Goal: Task Accomplishment & Management: Manage account settings

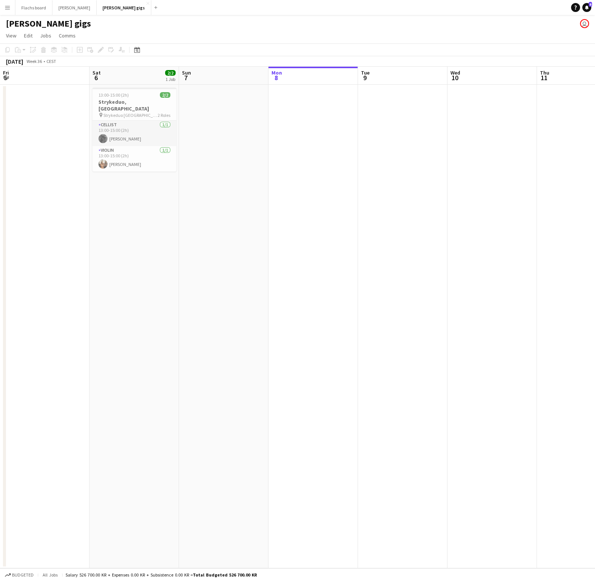
scroll to position [0, 265]
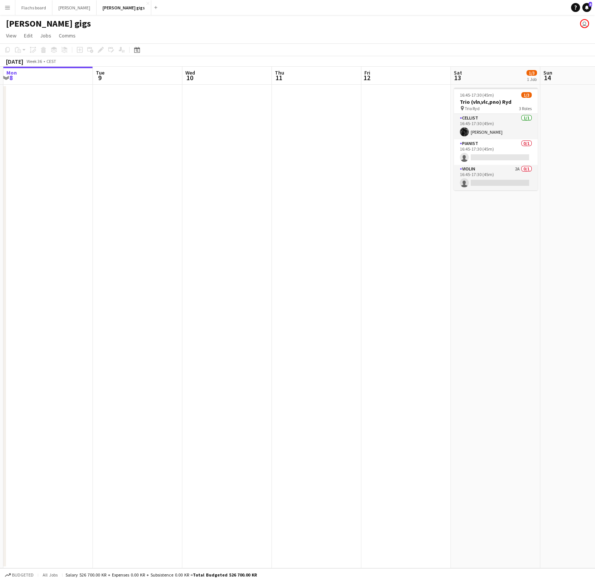
click at [10, 9] on app-icon "Menu" at bounding box center [7, 7] width 6 height 6
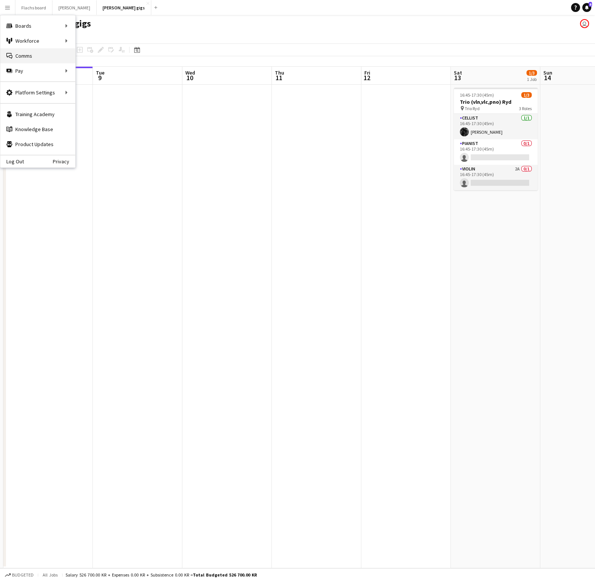
click at [31, 56] on link "Comms Comms" at bounding box center [37, 55] width 75 height 15
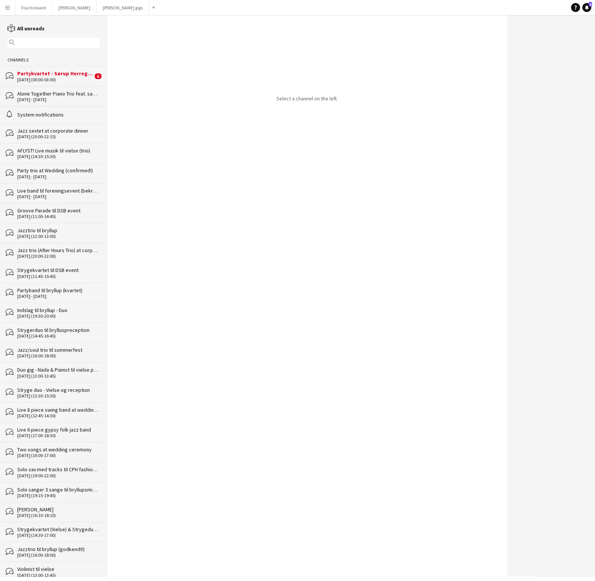
click at [44, 76] on div "Partykvartet - Sørup Herregård" at bounding box center [55, 73] width 76 height 7
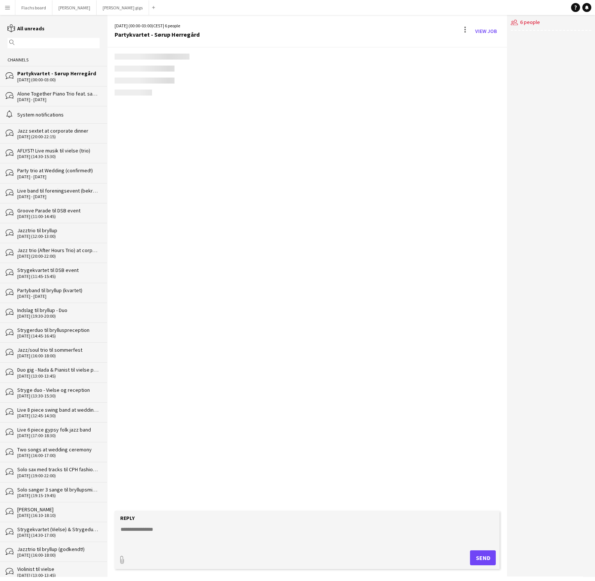
scroll to position [1163, 0]
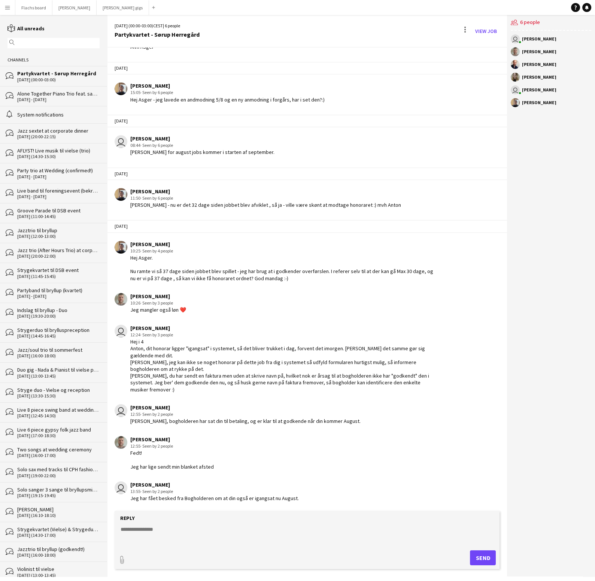
click at [76, 149] on div "AFLYST! Live musik til vielse (trio)" at bounding box center [58, 150] width 82 height 7
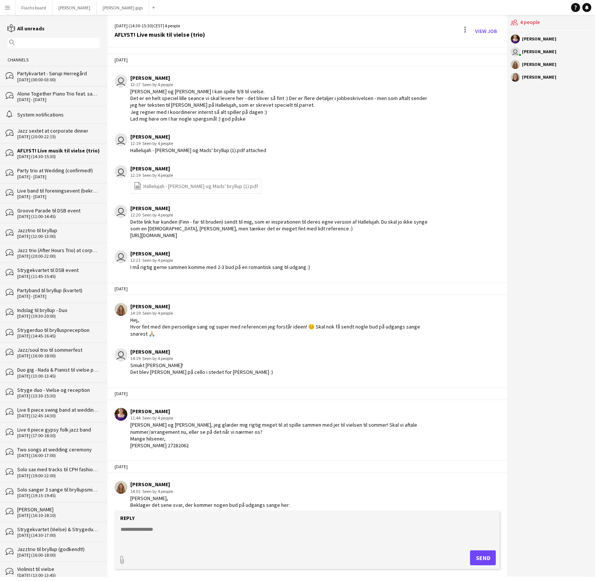
scroll to position [1302, 0]
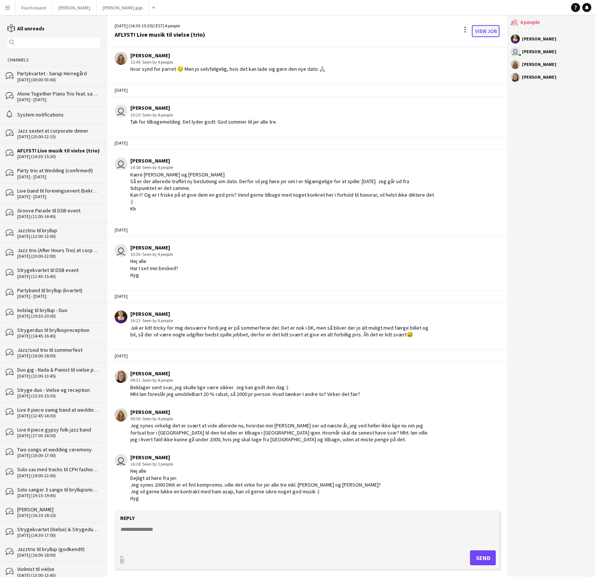
click at [488, 33] on link "View Job" at bounding box center [486, 31] width 28 height 12
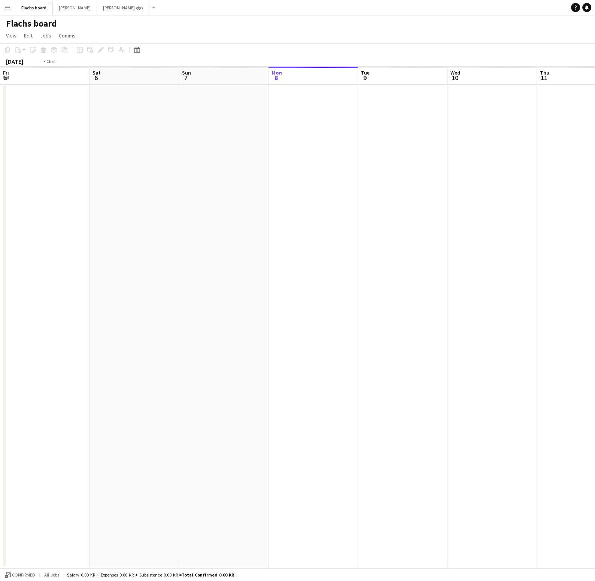
scroll to position [0, 257]
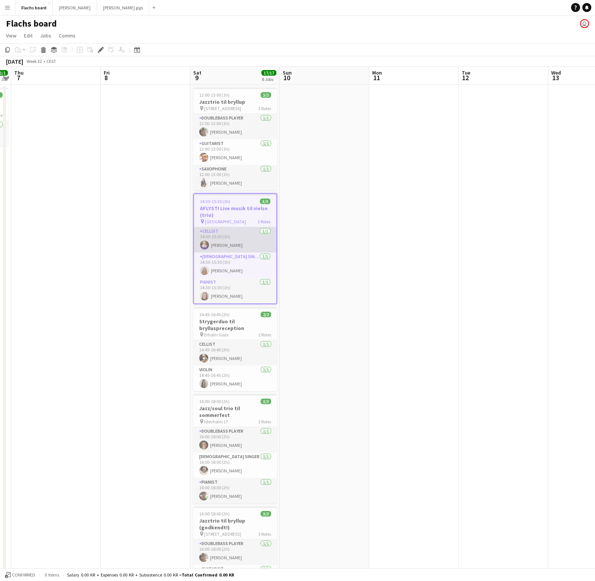
click at [239, 236] on app-card-role "Cellist 1/1 14:30-15:30 (1h) Ida Nørholm" at bounding box center [235, 239] width 82 height 25
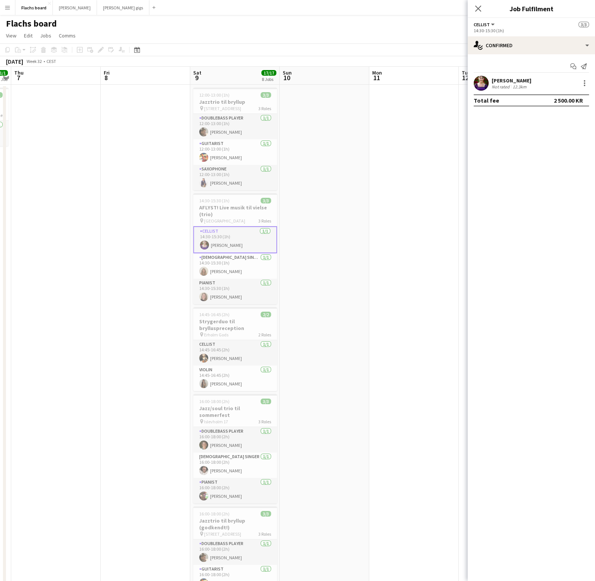
click at [487, 83] on app-user-avatar at bounding box center [481, 83] width 15 height 15
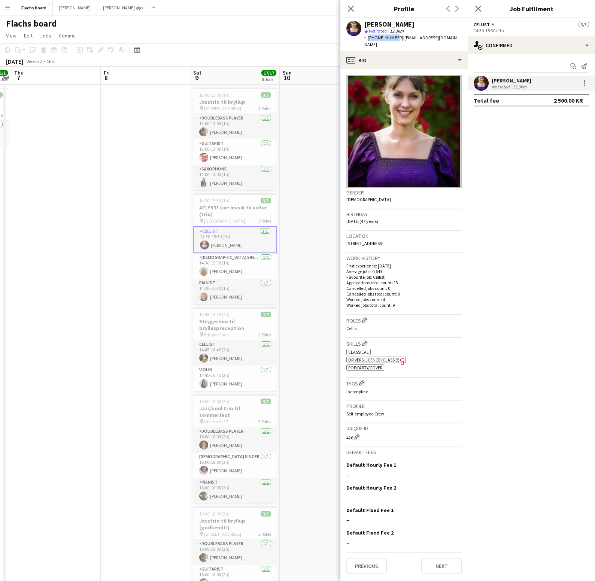
drag, startPoint x: 392, startPoint y: 38, endPoint x: 369, endPoint y: 38, distance: 23.6
click at [368, 38] on span "t. +4527282062" at bounding box center [383, 38] width 39 height 6
copy span "+4527282062"
click at [240, 266] on app-card-role "Female Singer 1/1 14:30-15:30 (1h) Sara Callesen" at bounding box center [235, 265] width 84 height 25
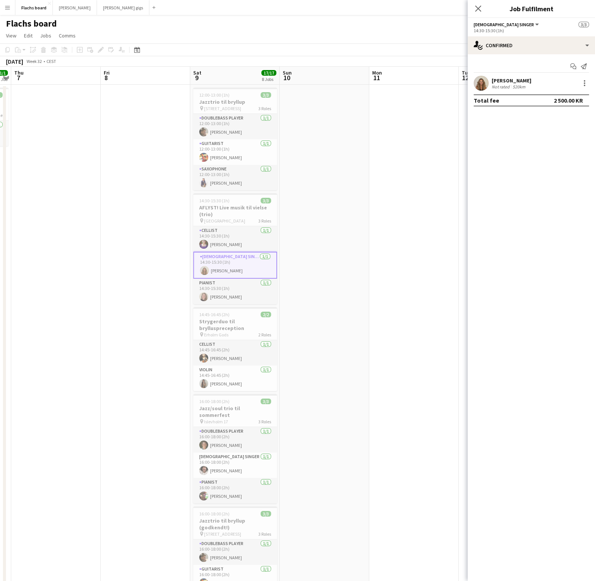
click at [484, 84] on app-user-avatar at bounding box center [481, 83] width 15 height 15
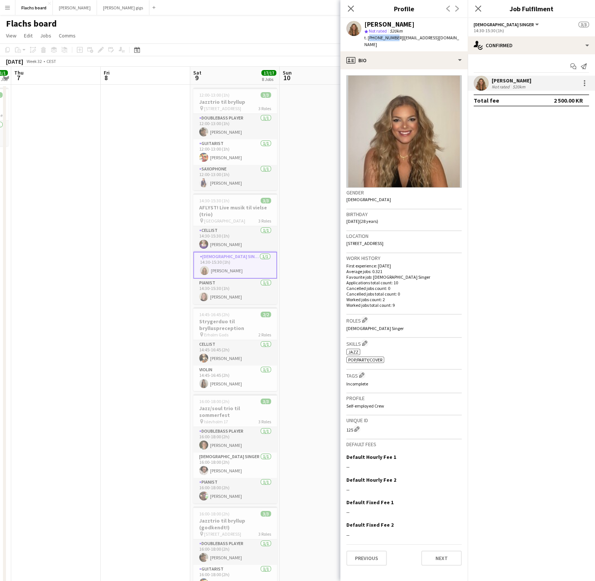
drag, startPoint x: 393, startPoint y: 37, endPoint x: 372, endPoint y: 35, distance: 21.5
click at [369, 37] on span "t. +4524803292" at bounding box center [383, 38] width 39 height 6
copy span "+4524803292"
click at [237, 298] on app-card-role "Pianist 1/1 14:30-15:30 (1h) Karin Jakobsson" at bounding box center [235, 291] width 84 height 25
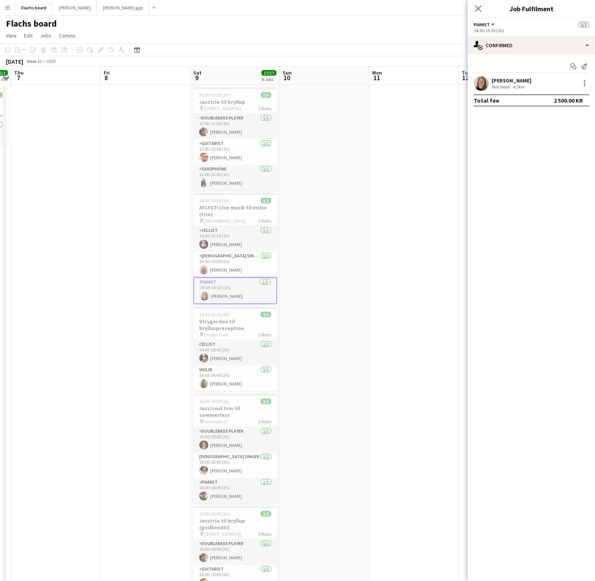
click at [486, 82] on app-user-avatar at bounding box center [481, 83] width 15 height 15
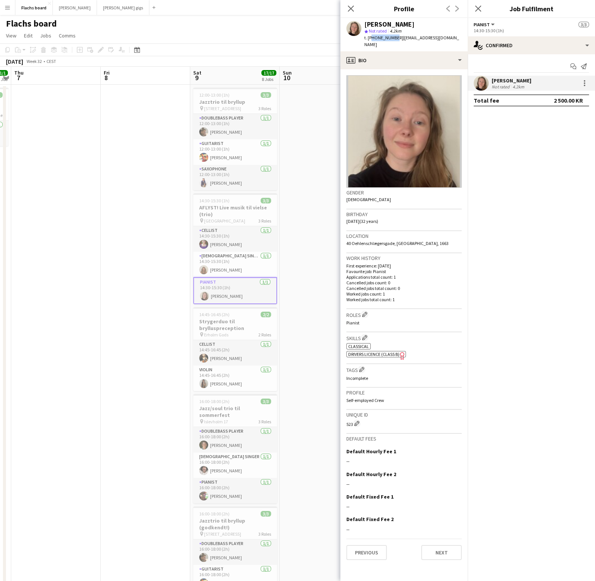
drag, startPoint x: 392, startPoint y: 37, endPoint x: 369, endPoint y: 40, distance: 23.0
click at [369, 40] on span "t. +4528811335" at bounding box center [383, 38] width 39 height 6
click at [369, 39] on span "t. +4528811335" at bounding box center [383, 38] width 39 height 6
drag, startPoint x: 367, startPoint y: 38, endPoint x: 393, endPoint y: 37, distance: 25.1
click at [393, 37] on span "t. +4528811335" at bounding box center [383, 38] width 39 height 6
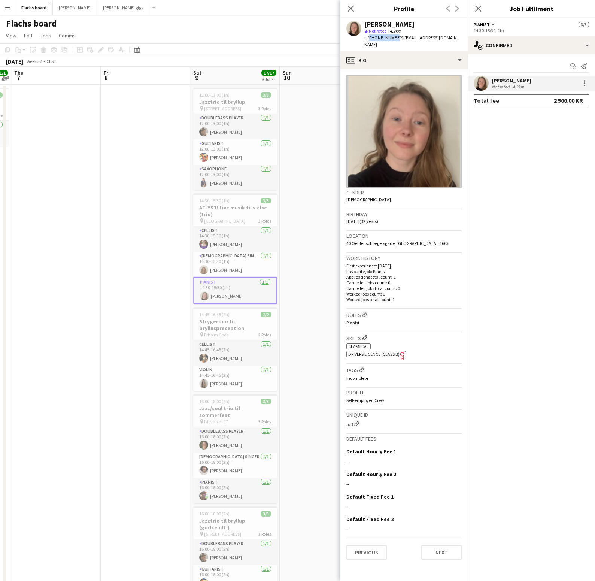
copy span "+4528811335"
click at [6, 8] on app-icon "Menu" at bounding box center [7, 7] width 6 height 6
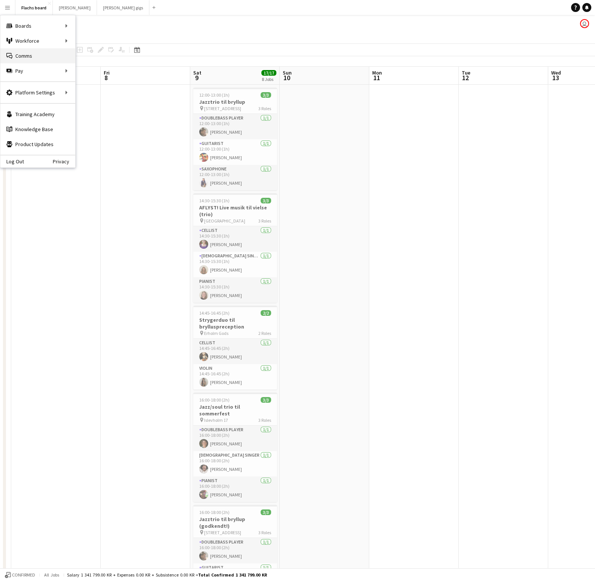
click at [31, 54] on link "Comms Comms" at bounding box center [37, 55] width 75 height 15
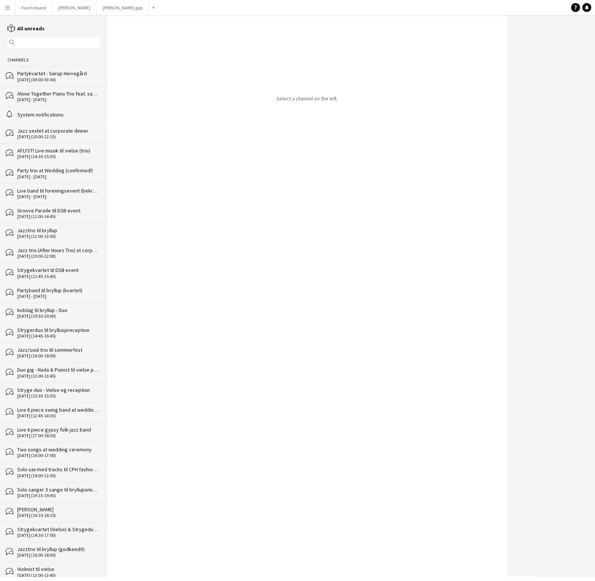
click at [70, 152] on div "AFLYST! Live musik til vielse (trio)" at bounding box center [58, 150] width 82 height 7
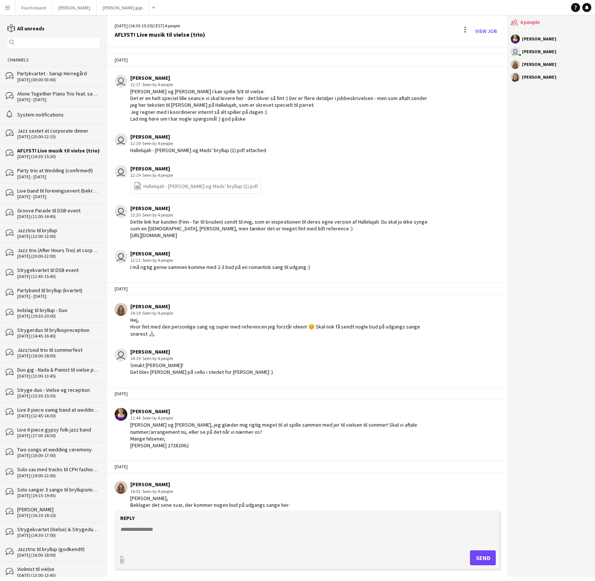
scroll to position [1302, 0]
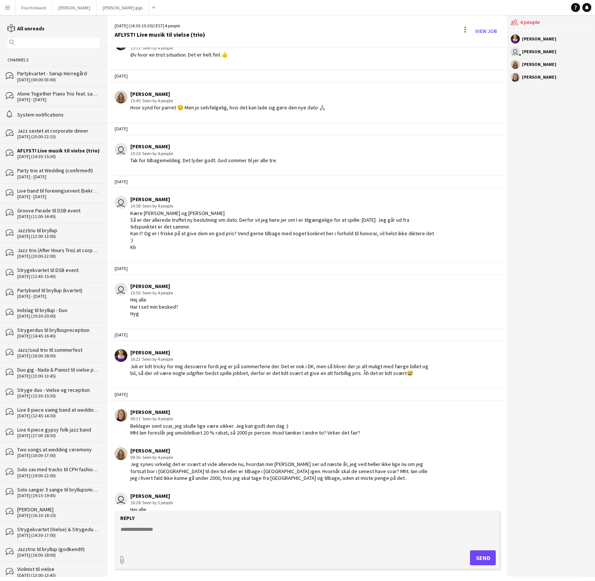
scroll to position [1302, 0]
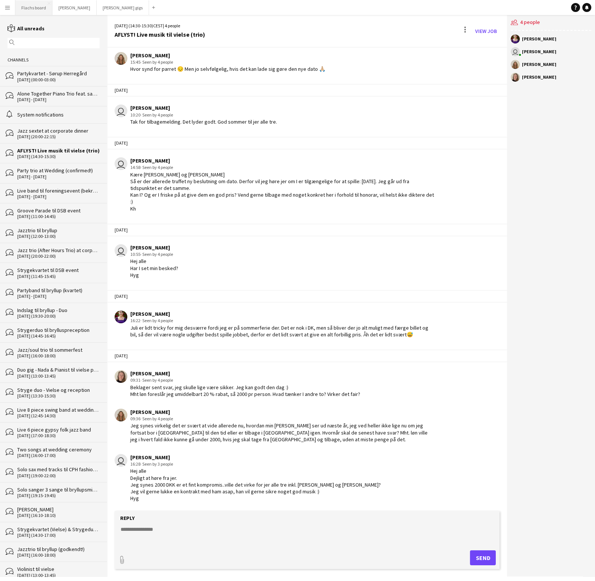
click at [33, 7] on button "Flachs board Close" at bounding box center [33, 7] width 37 height 15
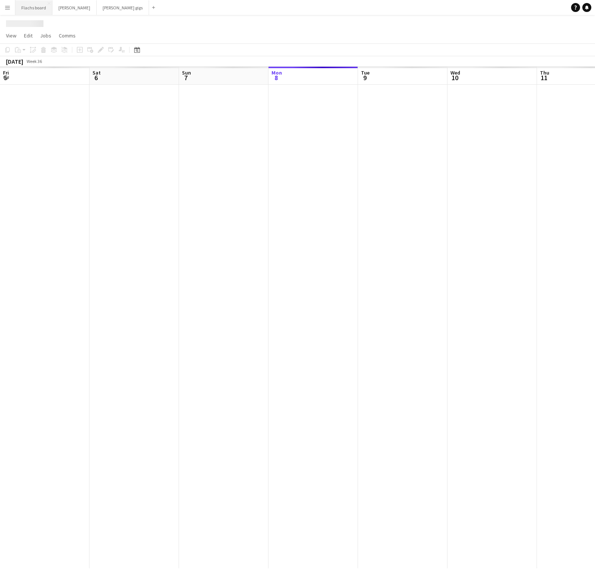
scroll to position [0, 179]
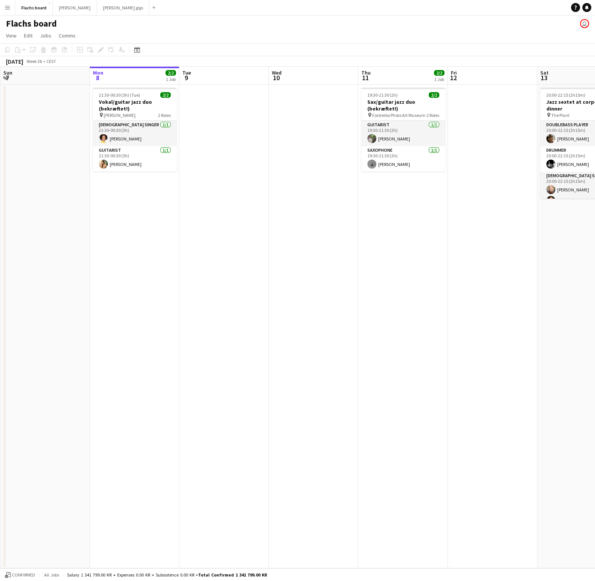
click at [7, 7] on app-icon "Menu" at bounding box center [7, 7] width 6 height 6
click at [27, 57] on link "Comms Comms" at bounding box center [37, 55] width 75 height 15
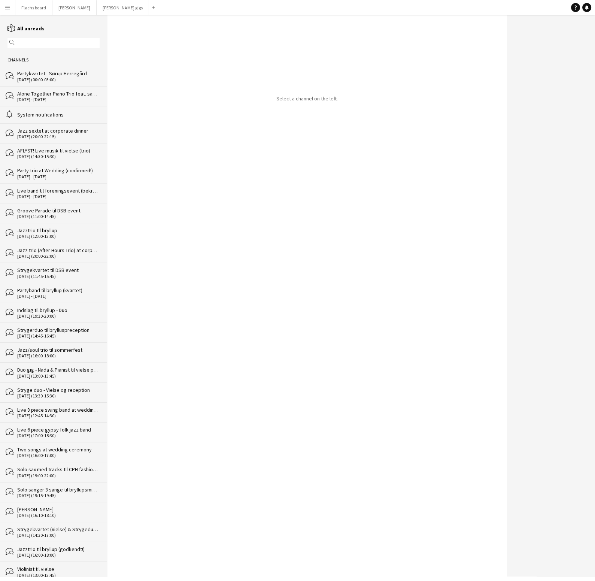
click at [35, 77] on div "[DATE] (00:00-03:00)" at bounding box center [58, 79] width 82 height 5
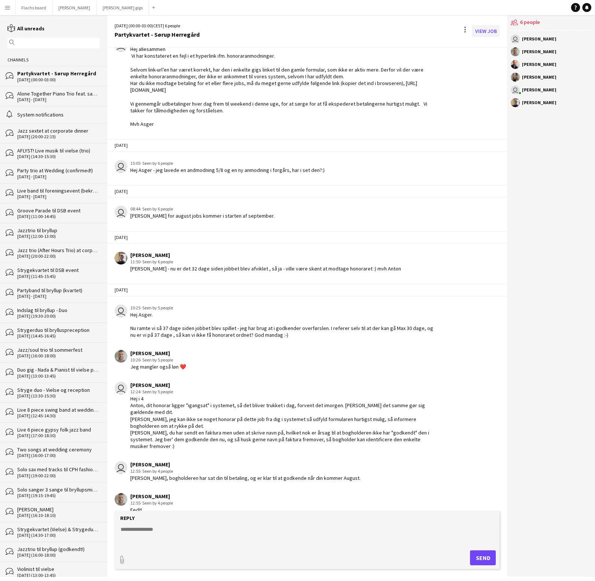
scroll to position [1122, 0]
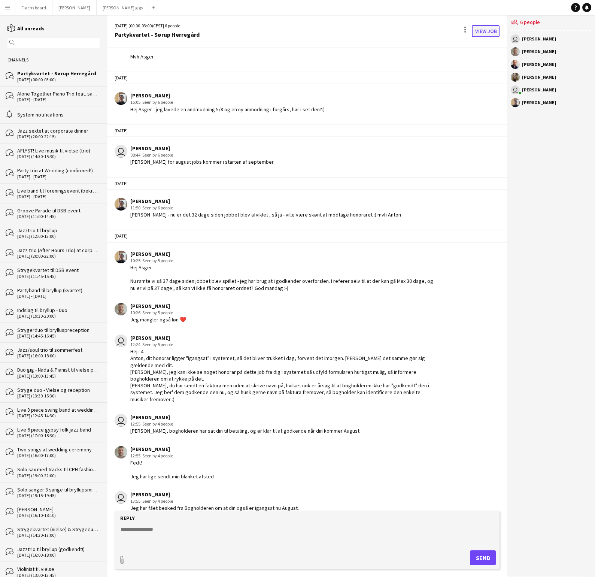
click at [488, 28] on link "View Job" at bounding box center [486, 31] width 28 height 12
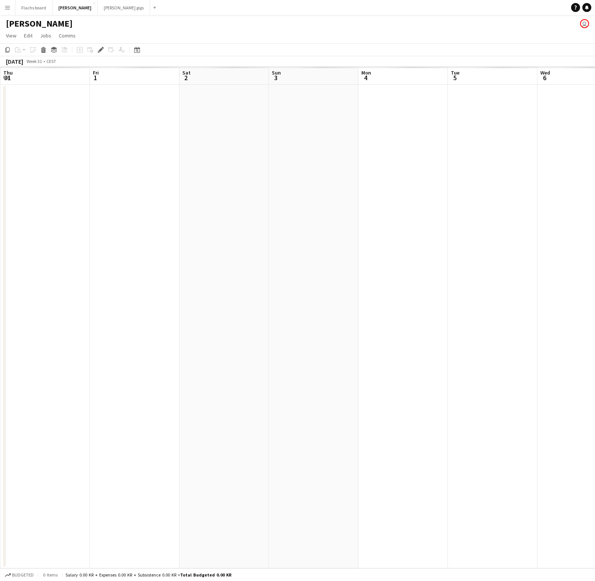
scroll to position [0, 257]
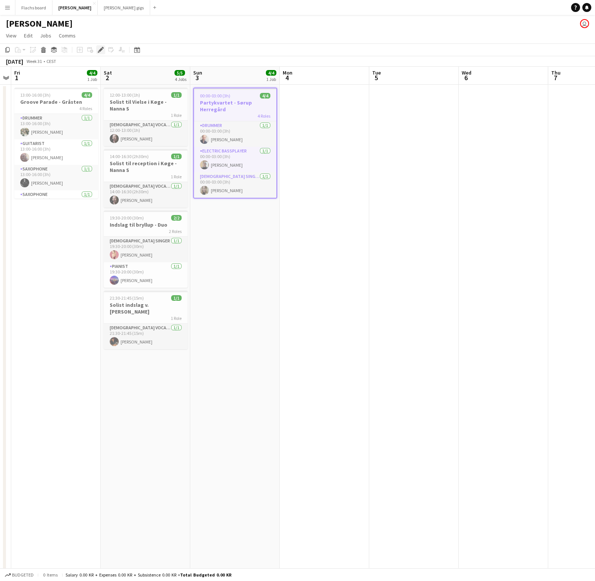
click at [99, 47] on icon "Edit" at bounding box center [101, 50] width 6 height 6
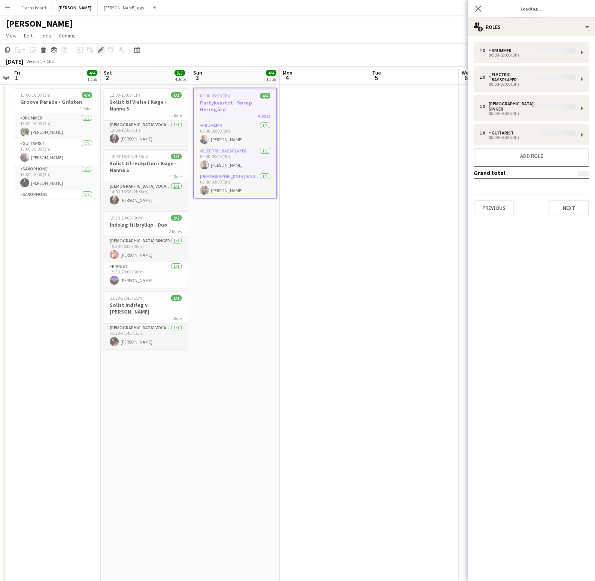
type input "**********"
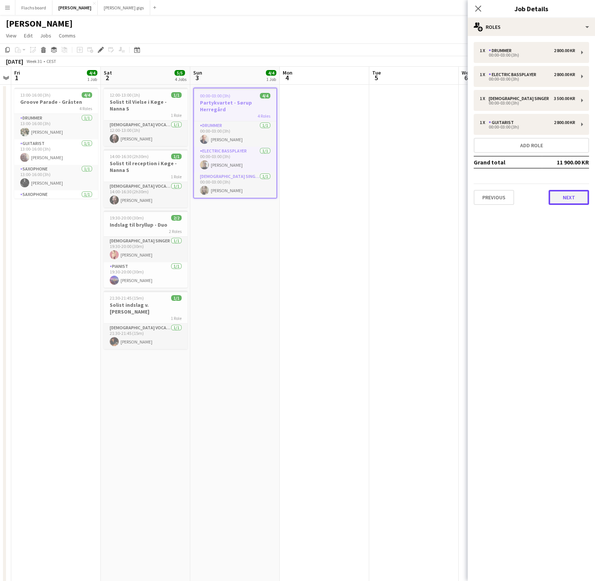
click at [563, 194] on button "Next" at bounding box center [569, 197] width 40 height 15
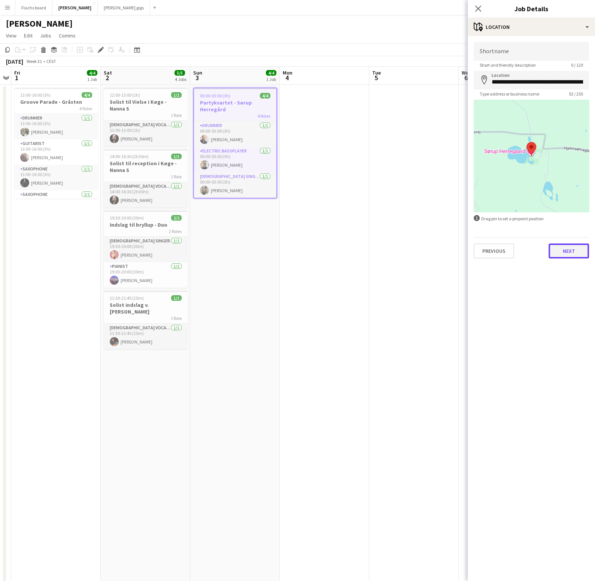
click at [565, 254] on button "Next" at bounding box center [569, 250] width 40 height 15
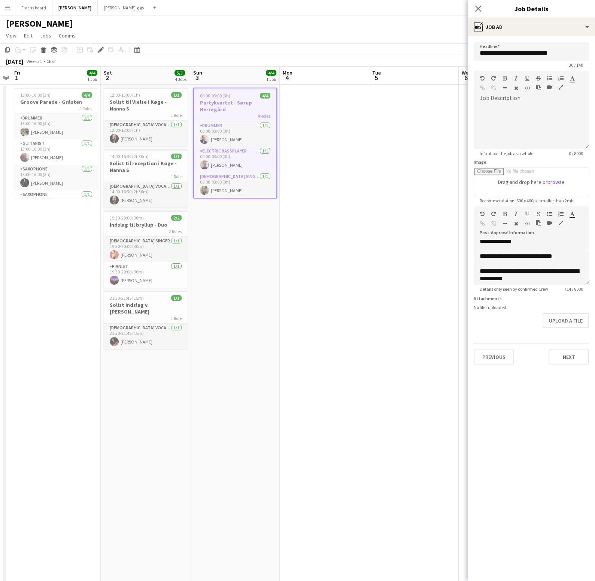
scroll to position [0, 0]
click at [473, 6] on div "Close pop-in" at bounding box center [478, 8] width 21 height 17
click at [476, 11] on icon "Close pop-in" at bounding box center [478, 8] width 7 height 7
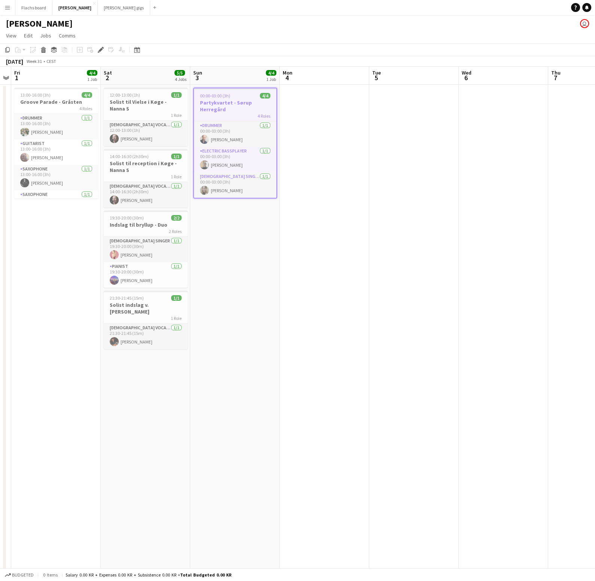
click at [13, 4] on button "Menu" at bounding box center [7, 7] width 15 height 15
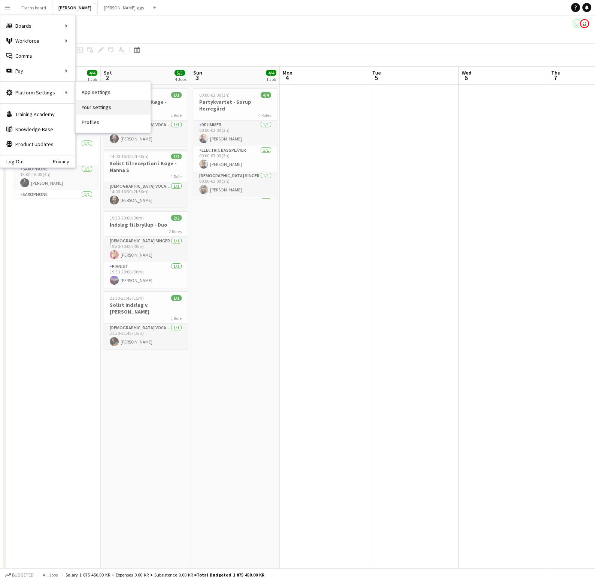
click at [87, 100] on link "Your settings" at bounding box center [113, 107] width 75 height 15
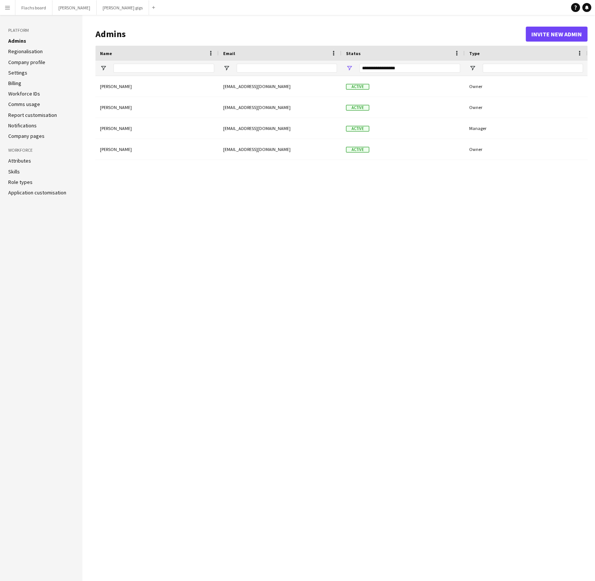
click at [51, 193] on link "Application customisation" at bounding box center [37, 192] width 58 height 7
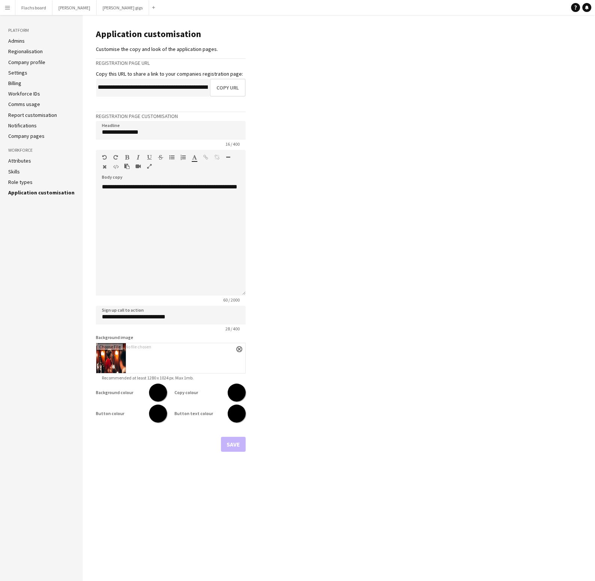
click at [36, 62] on link "Company profile" at bounding box center [26, 62] width 37 height 7
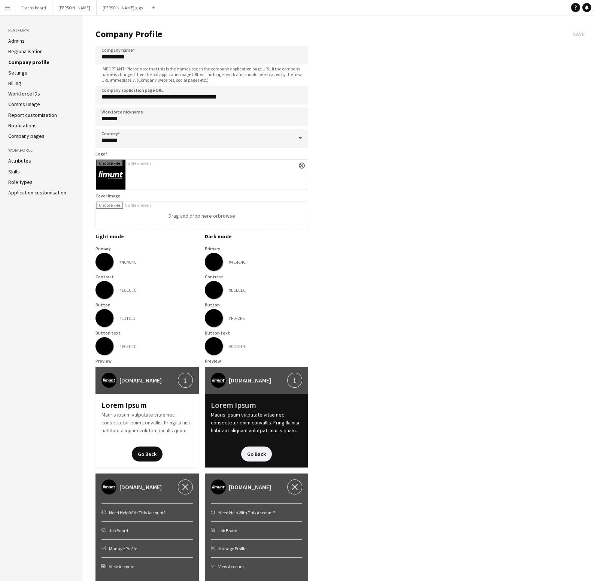
click at [20, 42] on link "Admins" at bounding box center [16, 40] width 16 height 7
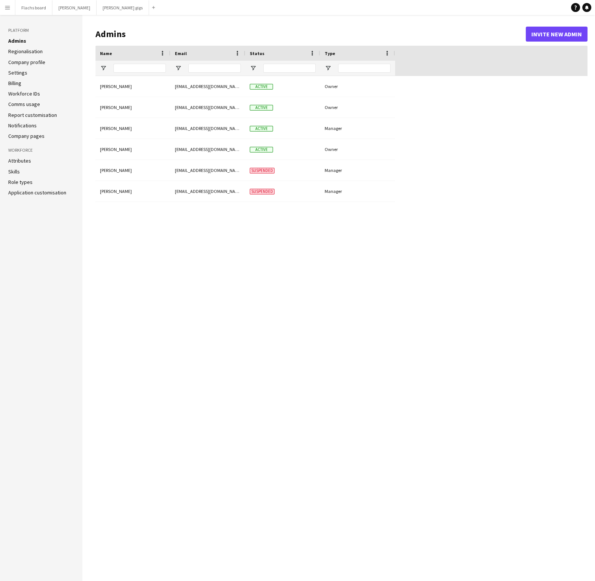
type input "**********"
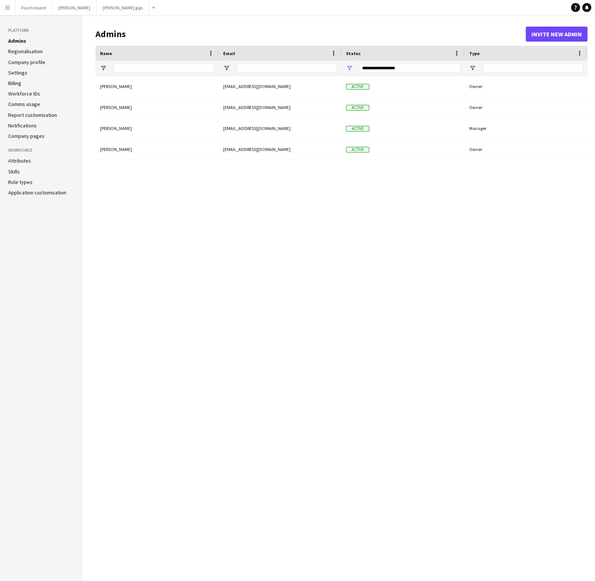
click at [28, 60] on link "Company profile" at bounding box center [26, 62] width 37 height 7
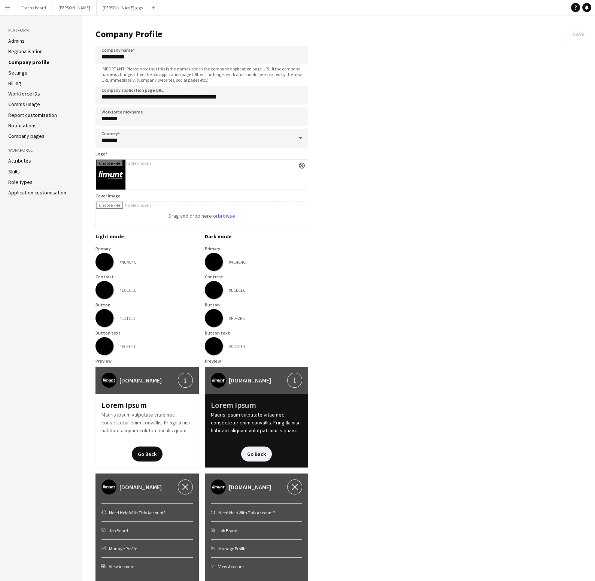
click at [19, 73] on link "Settings" at bounding box center [17, 72] width 19 height 7
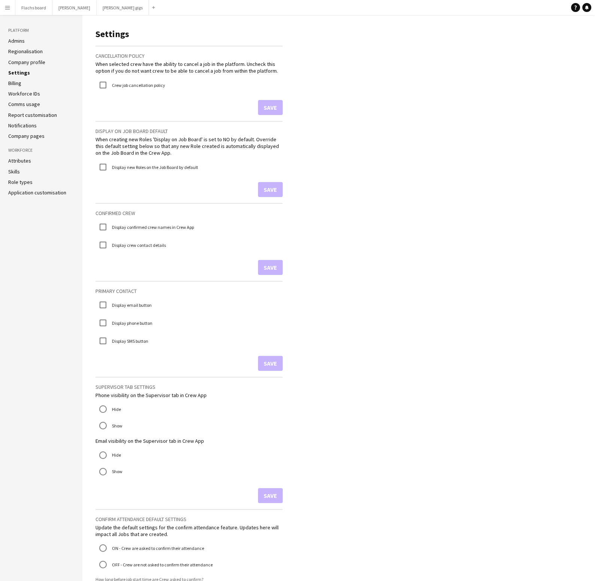
click at [18, 84] on link "Billing" at bounding box center [14, 83] width 13 height 7
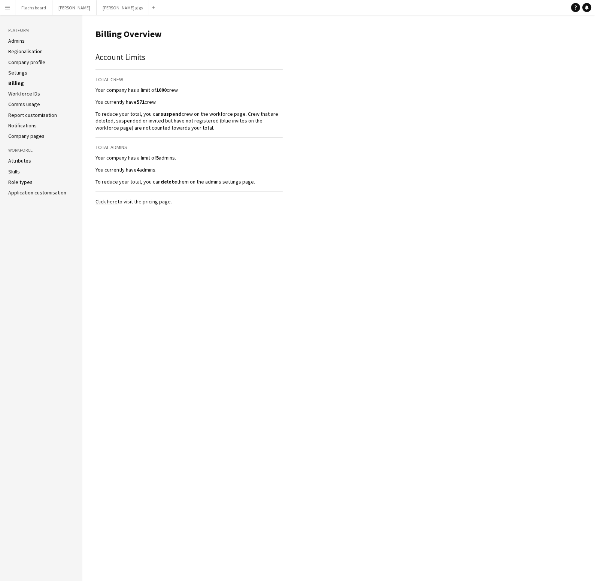
click at [19, 95] on link "Workforce IDs" at bounding box center [24, 93] width 32 height 7
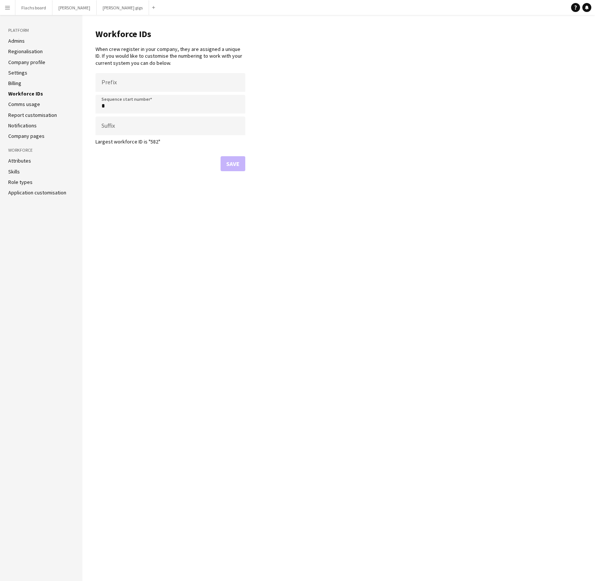
click at [25, 138] on link "Company pages" at bounding box center [26, 136] width 36 height 7
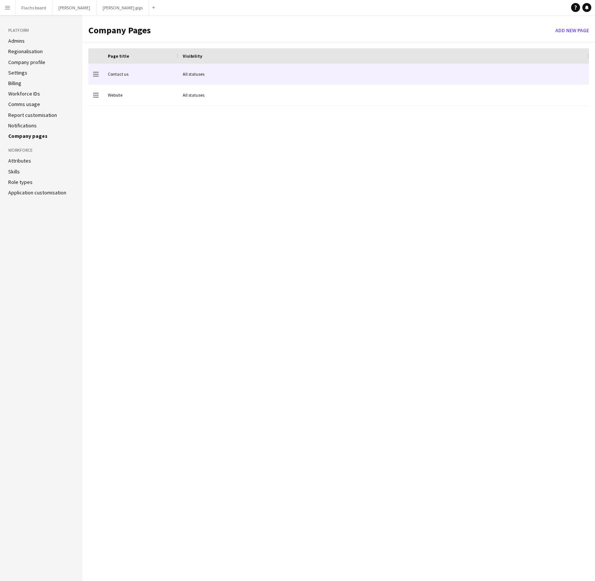
click at [181, 77] on div "All statuses" at bounding box center [383, 74] width 411 height 21
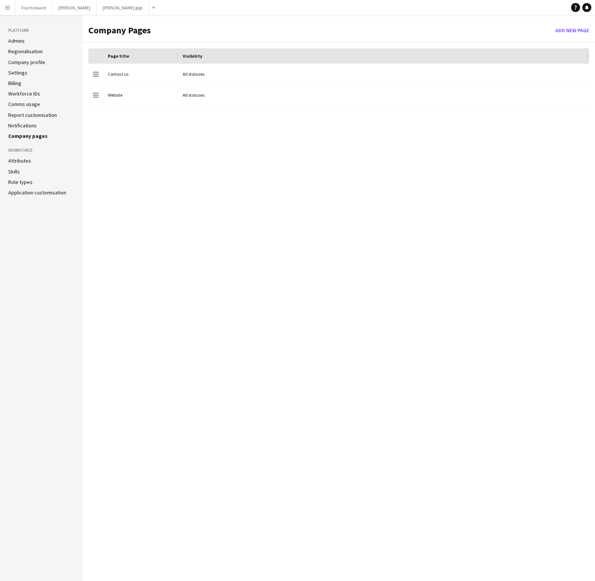
click at [6, 5] on app-icon "Menu" at bounding box center [7, 7] width 6 height 6
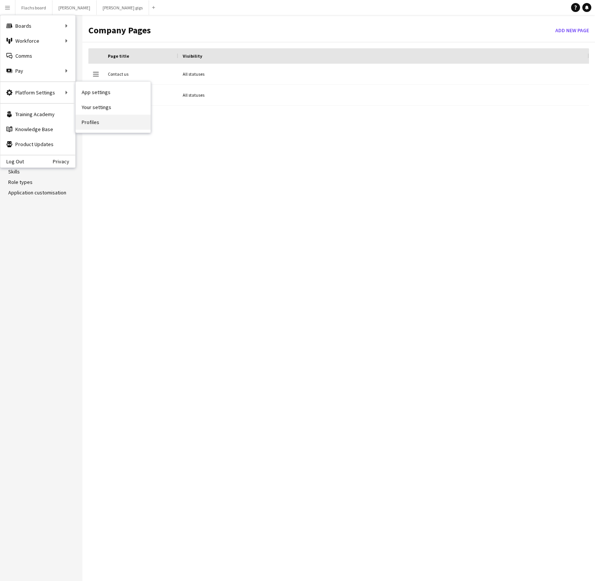
click at [115, 121] on link "Profiles" at bounding box center [113, 122] width 75 height 15
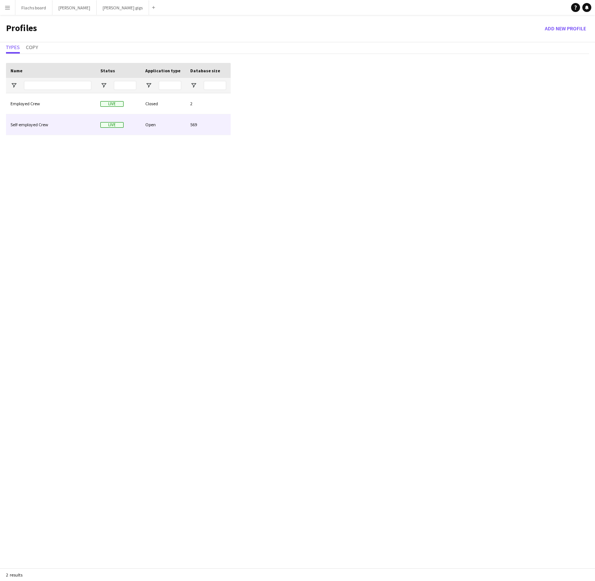
click at [81, 133] on div "Self-employed Crew" at bounding box center [51, 124] width 90 height 21
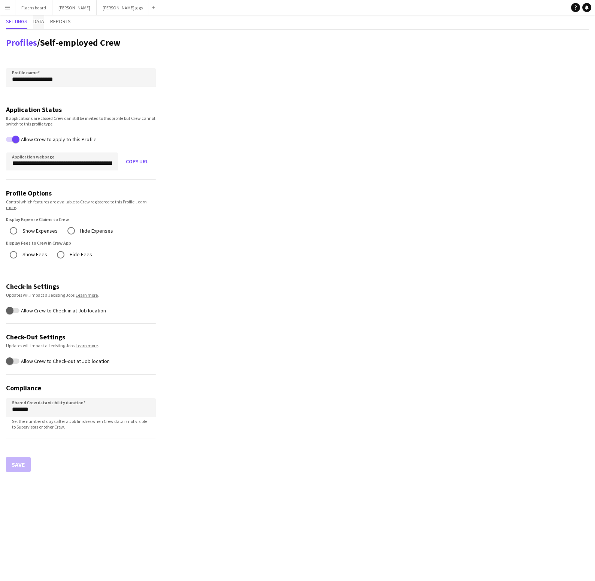
click at [39, 22] on span "Data" at bounding box center [38, 21] width 11 height 5
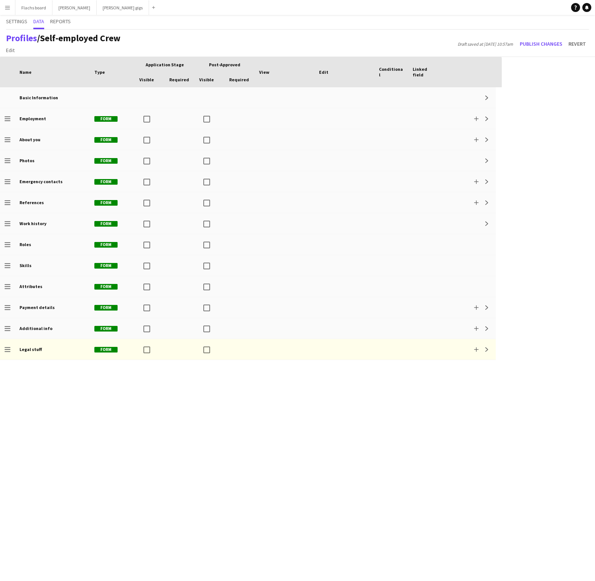
click at [57, 361] on div "Basic Information Expand Drag to change order Employment Form Add Expand Drag t…" at bounding box center [251, 334] width 502 height 494
click at [55, 355] on div "Legal stuff" at bounding box center [52, 349] width 75 height 21
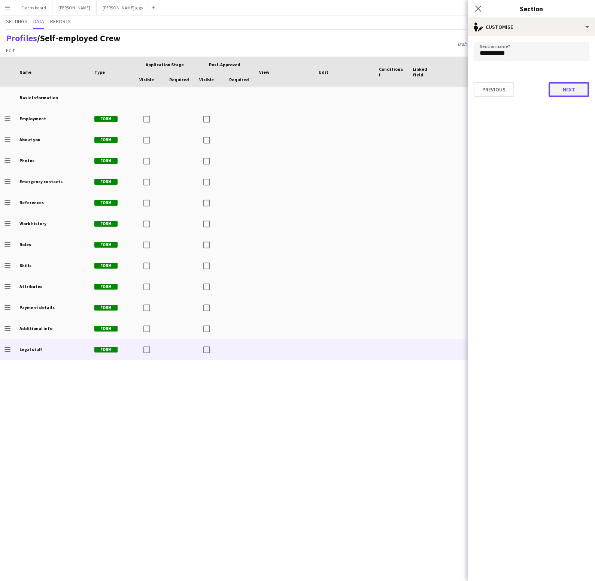
click at [579, 87] on button "Next" at bounding box center [569, 89] width 40 height 15
click at [526, 90] on button "Next" at bounding box center [523, 89] width 25 height 15
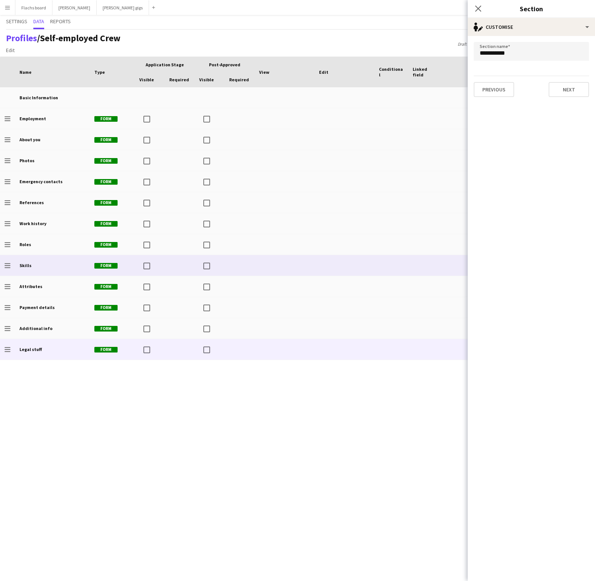
click at [316, 258] on div at bounding box center [345, 265] width 60 height 21
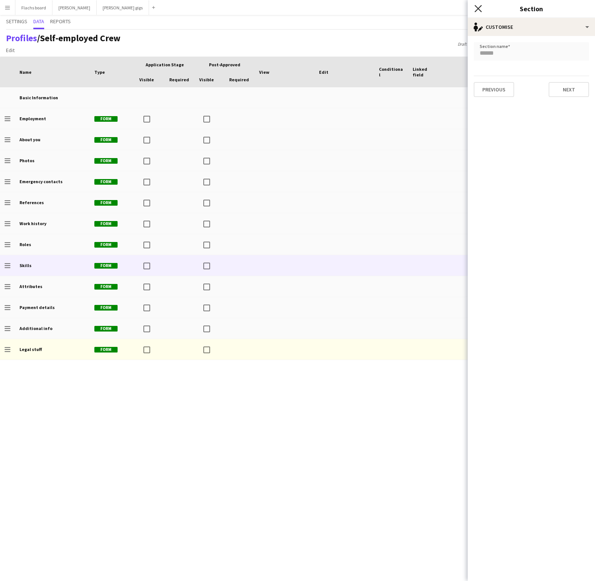
click at [477, 10] on icon at bounding box center [478, 8] width 7 height 7
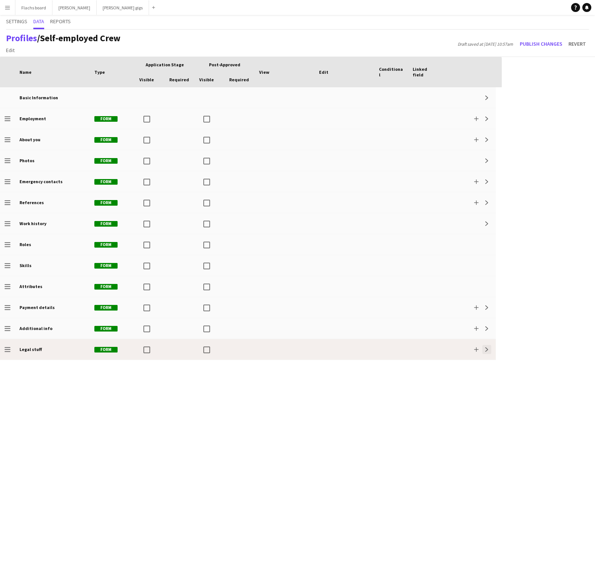
click at [486, 352] on button "Expand" at bounding box center [486, 349] width 9 height 9
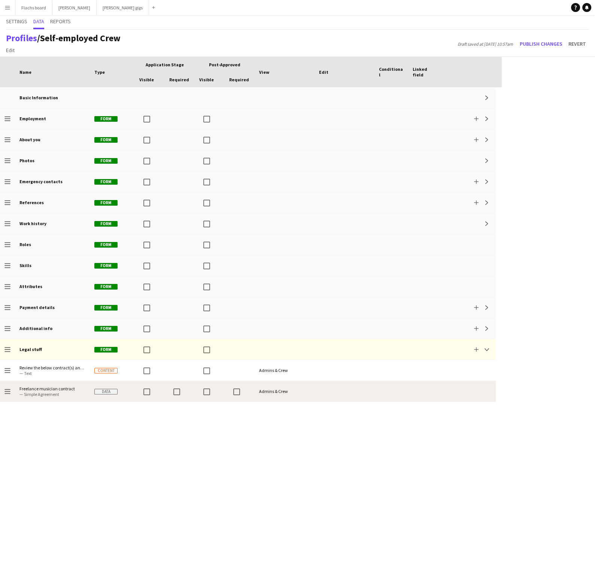
click at [88, 387] on div "Freelance musician contract — Simple Agreement" at bounding box center [52, 391] width 75 height 21
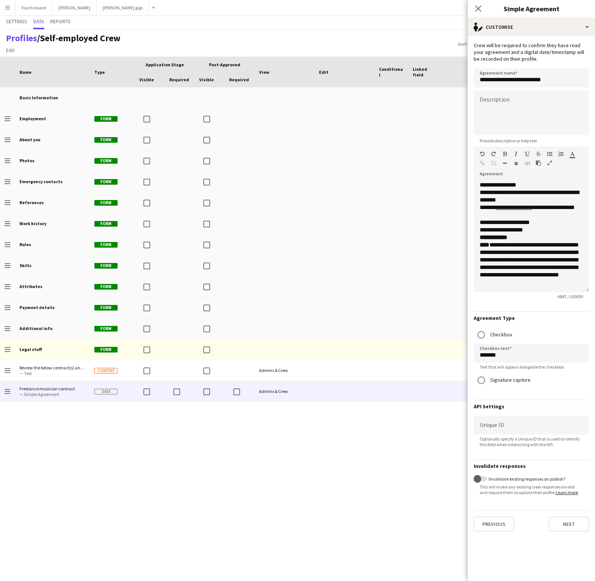
scroll to position [1395, 0]
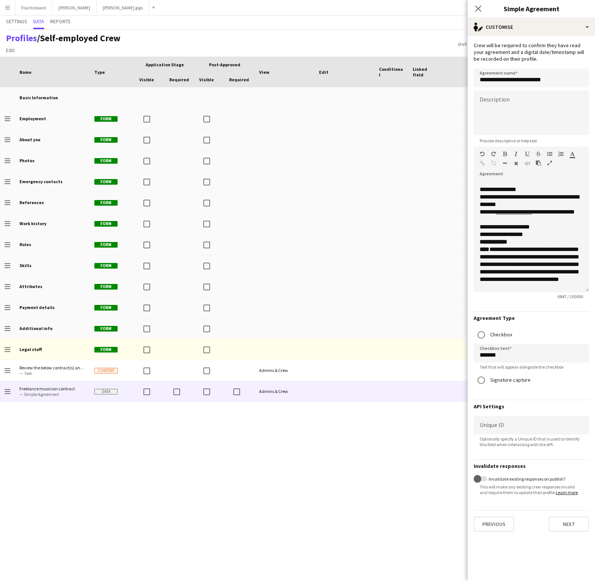
click at [472, 6] on div "Close pop-in" at bounding box center [478, 8] width 21 height 17
click at [479, 9] on icon at bounding box center [478, 8] width 7 height 7
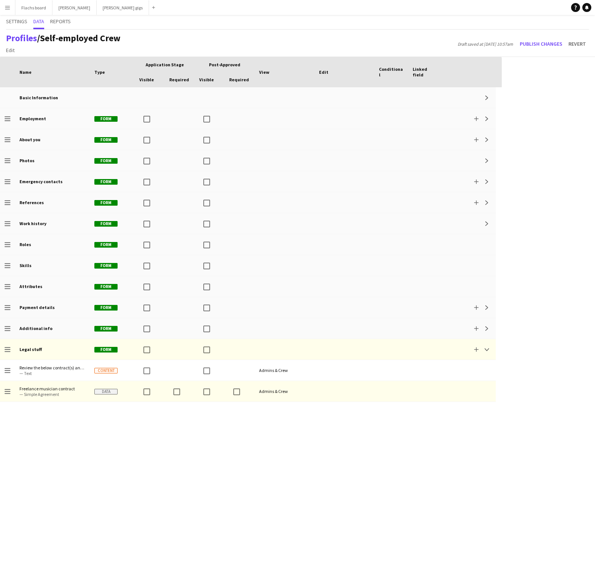
click at [381, 48] on div "Profiles / Self-employed Crew Edit Add section Draft saved at 12th May 10:57am …" at bounding box center [297, 43] width 595 height 27
click at [27, 5] on button "Flachs board Close" at bounding box center [33, 7] width 37 height 15
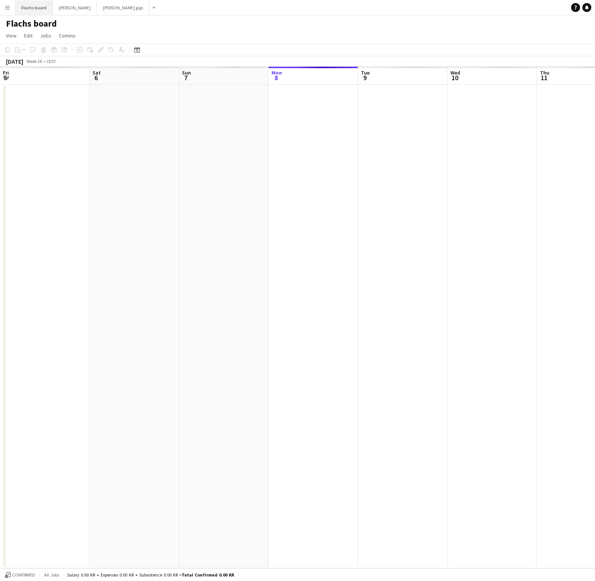
scroll to position [0, 179]
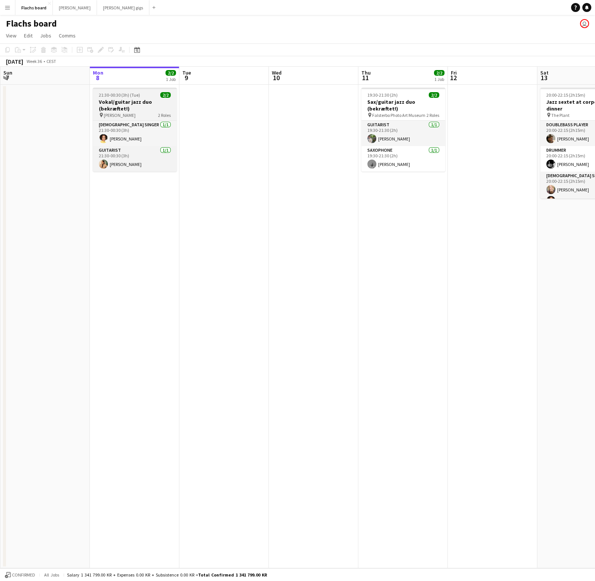
click at [118, 106] on h3 "Vokal/guitar jazz duo (bekræftet!)" at bounding box center [135, 105] width 84 height 13
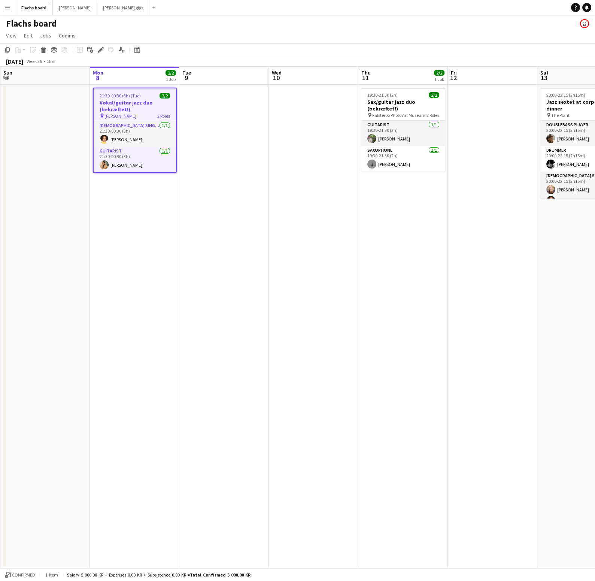
click at [105, 42] on app-page-menu "View Day view expanded Day view collapsed Month view Date picker Jump to today …" at bounding box center [297, 36] width 595 height 14
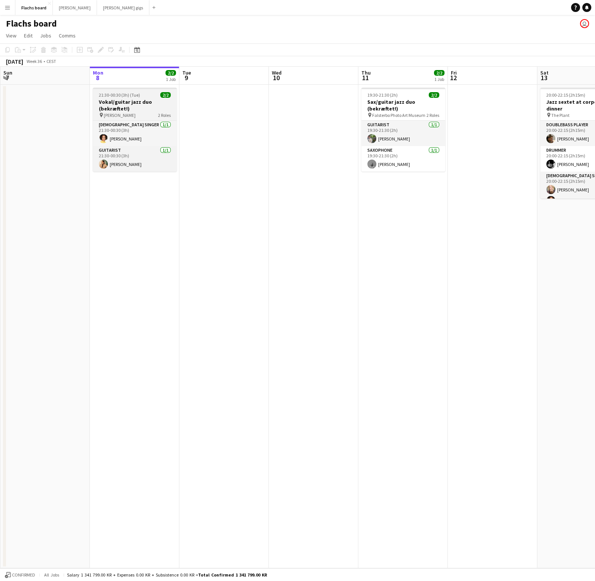
click at [108, 92] on app-job-card "21:30-00:30 (3h) (Tue) 2/2 Vokal/guitar jazz duo (bekræftet!) pin Comwell Borup…" at bounding box center [135, 130] width 84 height 84
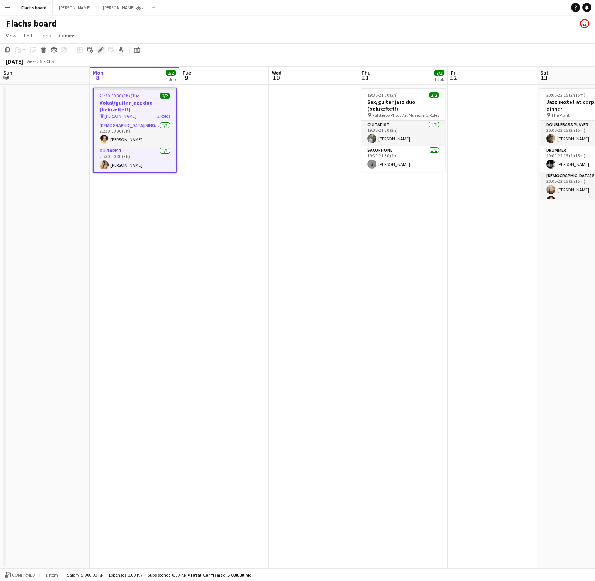
click at [99, 47] on icon "Edit" at bounding box center [101, 50] width 6 height 6
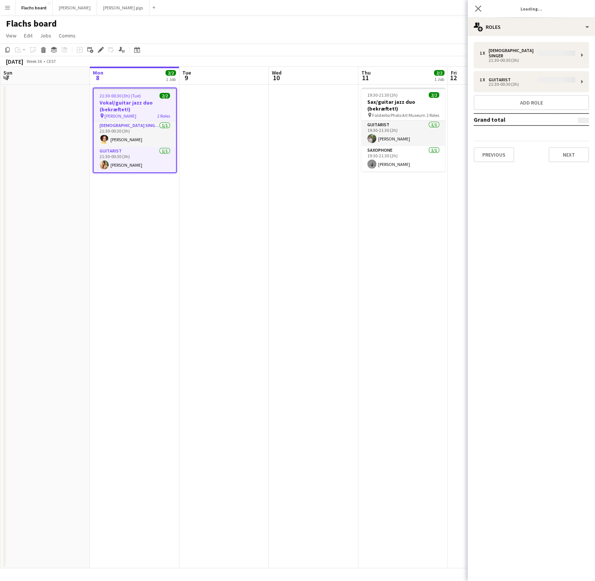
type input "**********"
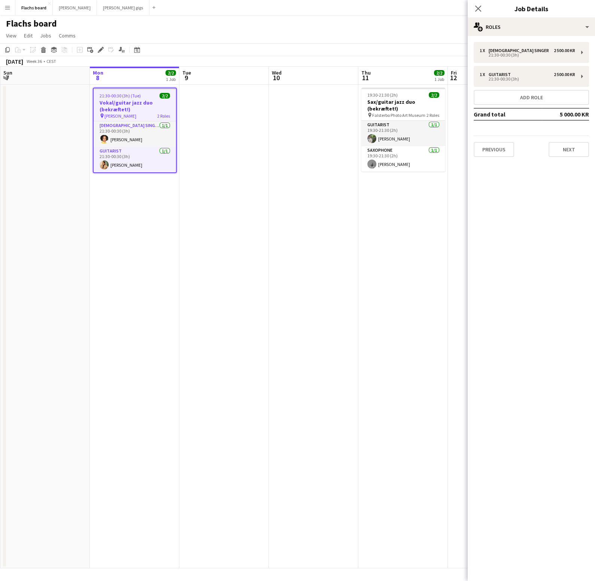
click at [546, 152] on div "Previous Next" at bounding box center [531, 146] width 115 height 21
click at [557, 155] on button "Next" at bounding box center [569, 149] width 40 height 15
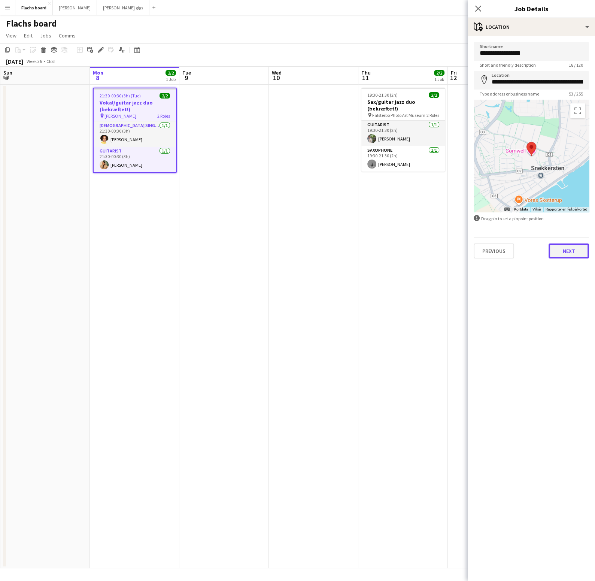
click at [562, 248] on button "Next" at bounding box center [569, 250] width 40 height 15
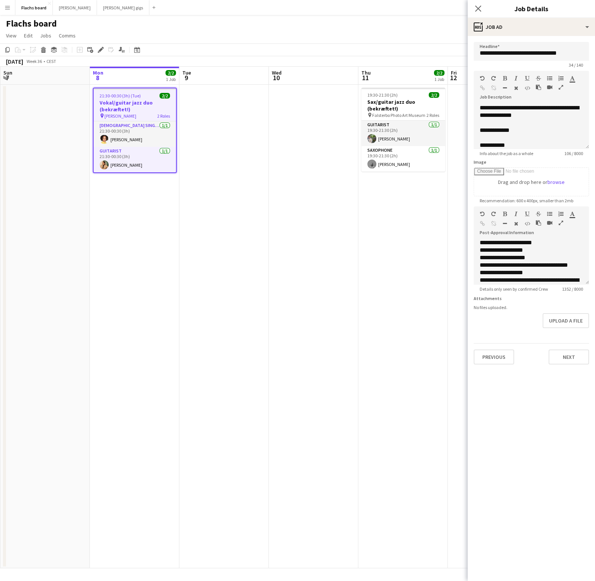
scroll to position [275, 0]
click at [479, 3] on div "Close pop-in" at bounding box center [478, 8] width 21 height 17
click at [479, 4] on app-icon "Close pop-in" at bounding box center [478, 8] width 11 height 11
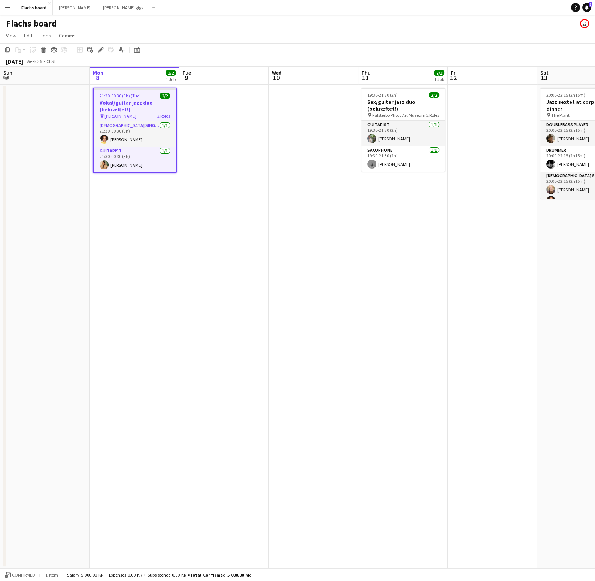
click at [5, 7] on app-icon "Menu" at bounding box center [7, 7] width 6 height 6
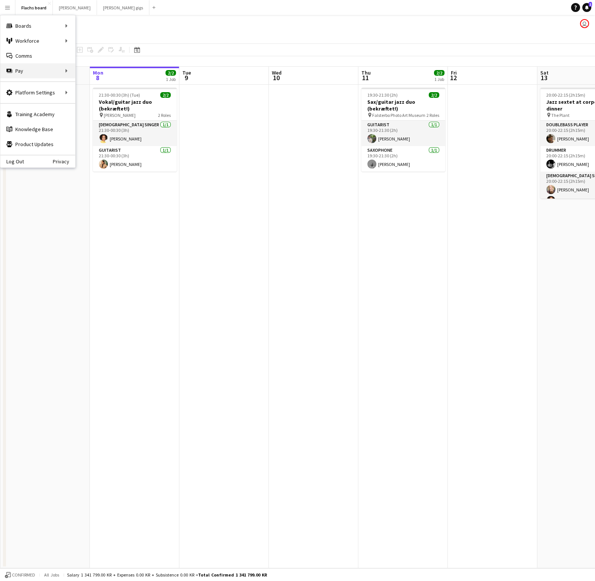
click at [39, 64] on div "Pay Pay" at bounding box center [37, 70] width 75 height 15
click at [37, 57] on link "Comms Comms" at bounding box center [37, 55] width 75 height 15
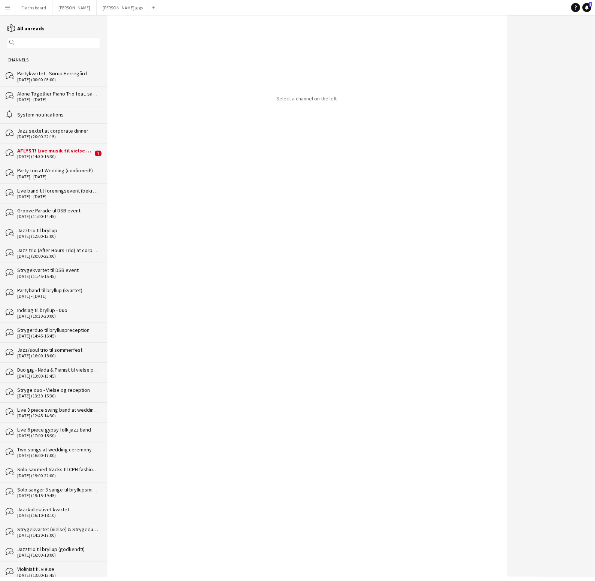
click at [63, 151] on div "AFLYST! Live musik til vielse (trio)" at bounding box center [55, 150] width 76 height 7
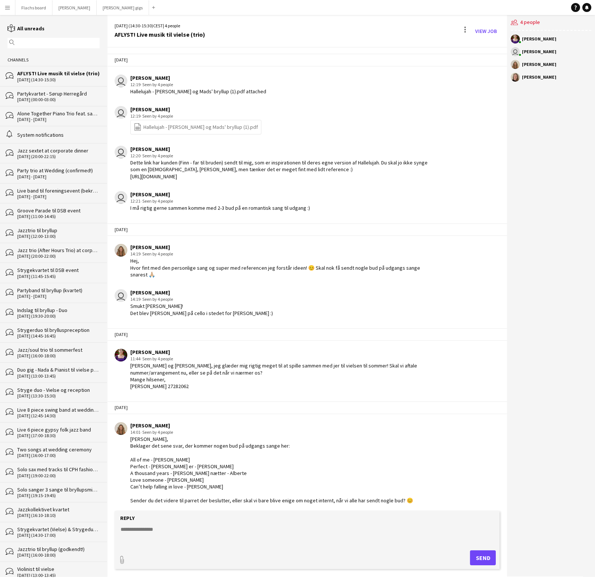
scroll to position [1289, 0]
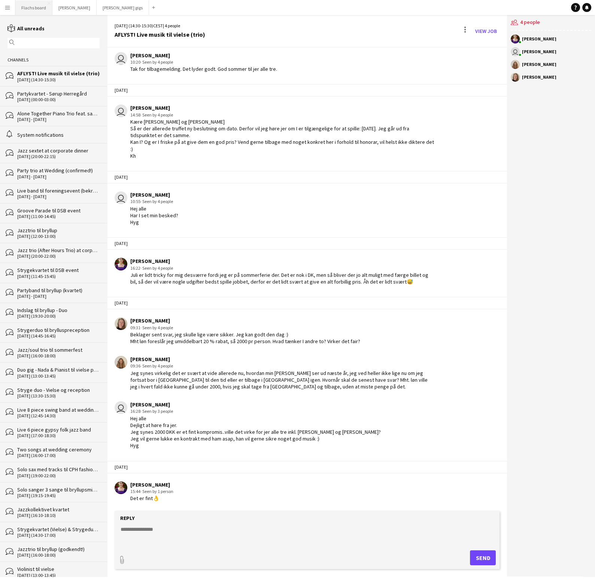
click at [29, 9] on button "Flachs board Close" at bounding box center [33, 7] width 37 height 15
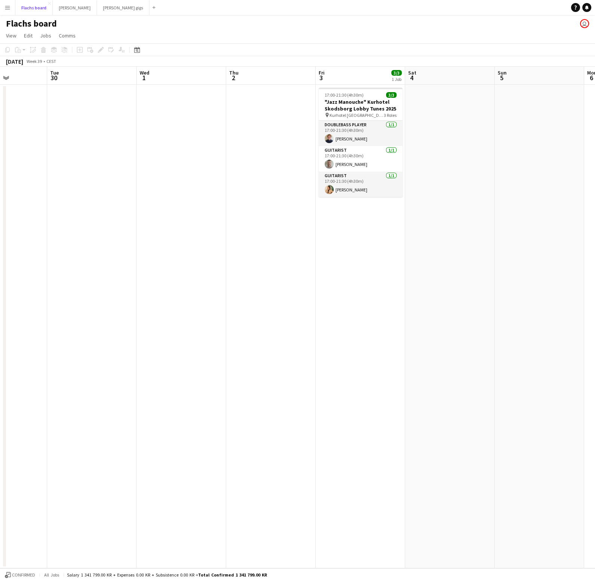
scroll to position [0, 226]
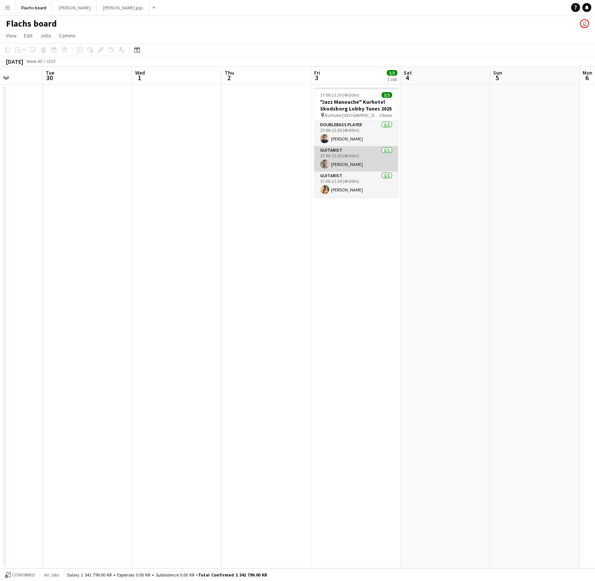
click at [363, 157] on app-card-role "Guitarist 1/1 17:00-21:30 (4h30m) August Campeotto" at bounding box center [356, 158] width 84 height 25
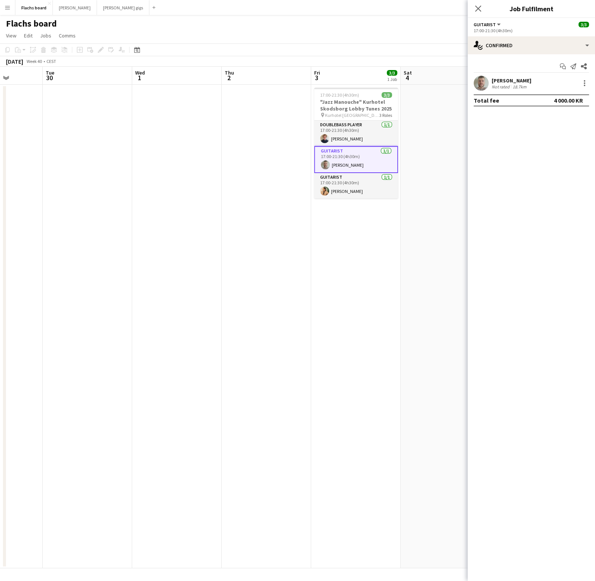
click at [582, 90] on div "August Campeotto Not rated 18.7km" at bounding box center [531, 83] width 127 height 15
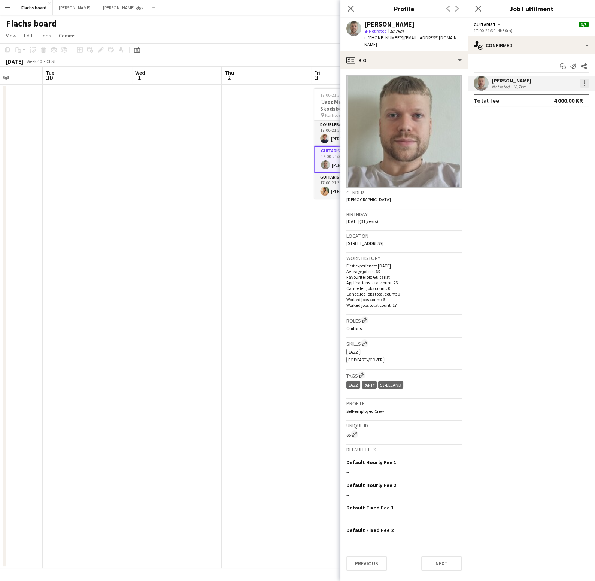
click at [583, 79] on div at bounding box center [584, 83] width 9 height 9
click at [573, 165] on button "Remove" at bounding box center [560, 169] width 58 height 18
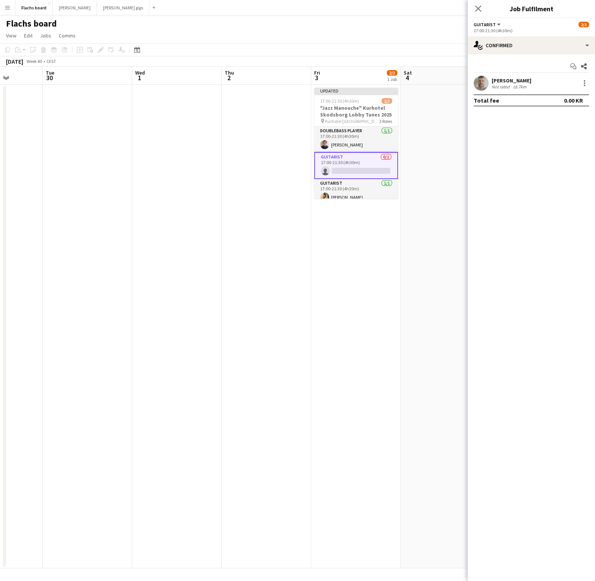
click at [367, 172] on app-card-role "Guitarist 0/1 17:00-21:30 (4h30m) single-neutral-actions" at bounding box center [356, 165] width 84 height 27
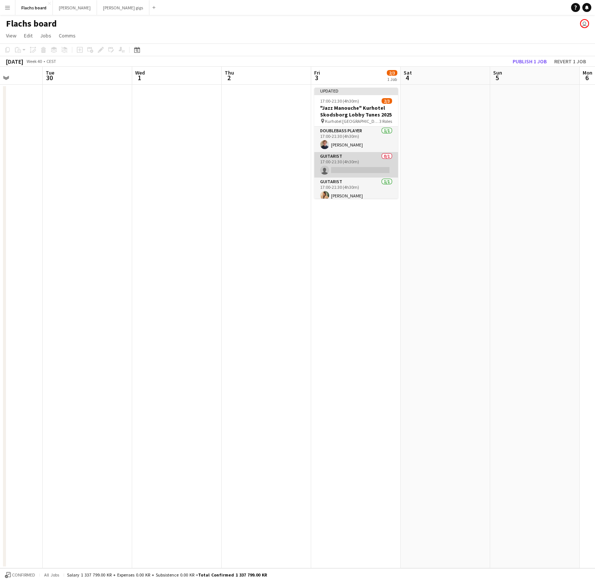
click at [359, 167] on app-card-role "Guitarist 0/1 17:00-21:30 (4h30m) single-neutral-actions" at bounding box center [356, 164] width 84 height 25
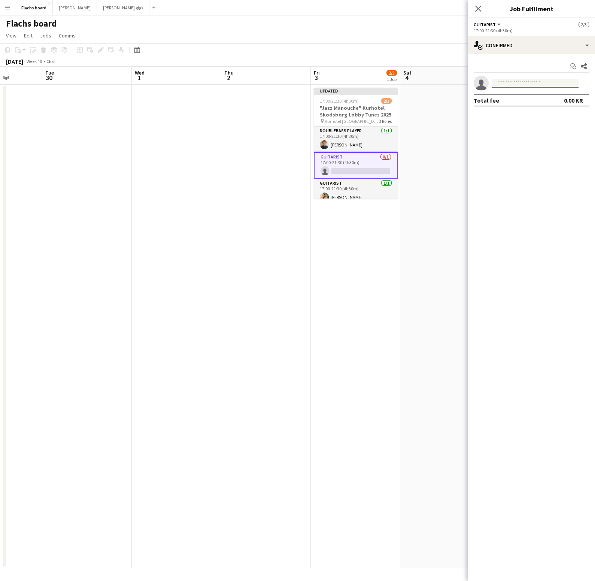
click at [509, 86] on input at bounding box center [535, 83] width 87 height 9
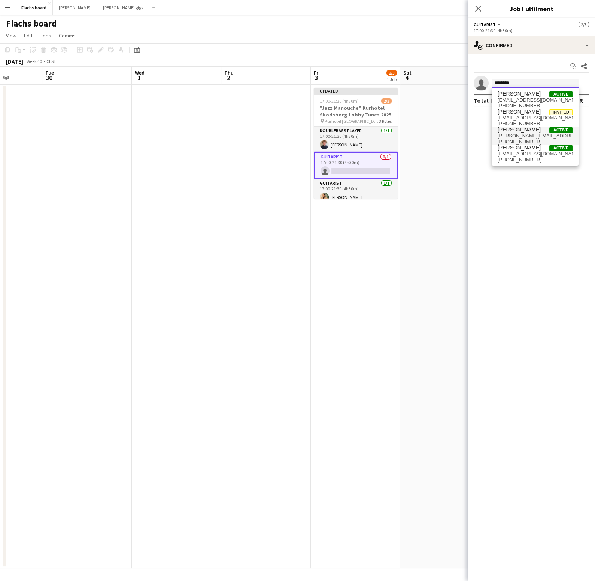
type input "********"
click at [533, 128] on span "Johannes Lindhardt Mogensen" at bounding box center [519, 130] width 43 height 6
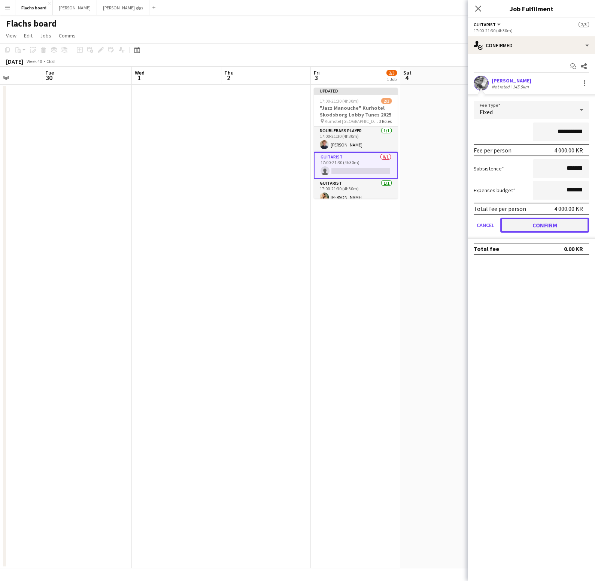
click at [537, 224] on button "Confirm" at bounding box center [544, 225] width 89 height 15
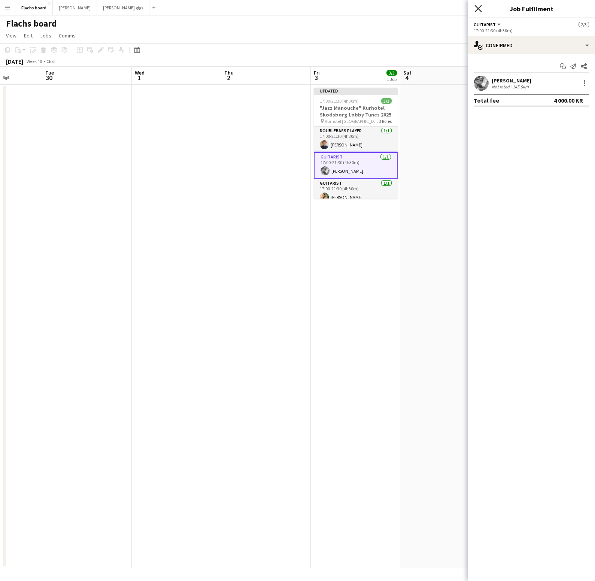
click at [477, 6] on icon "Close pop-in" at bounding box center [478, 8] width 7 height 7
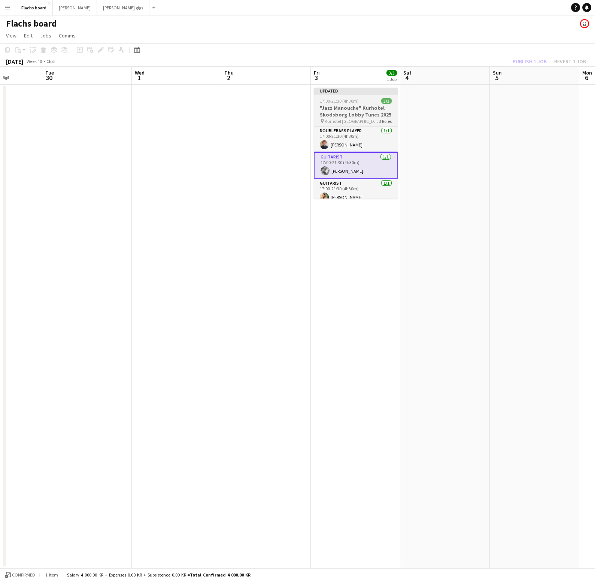
click at [382, 99] on span "3/3" at bounding box center [386, 101] width 10 height 6
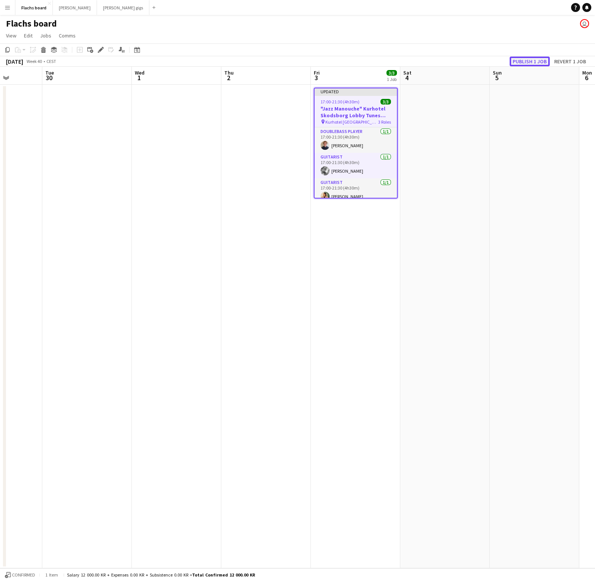
click at [526, 61] on button "Publish 1 job" at bounding box center [530, 62] width 40 height 10
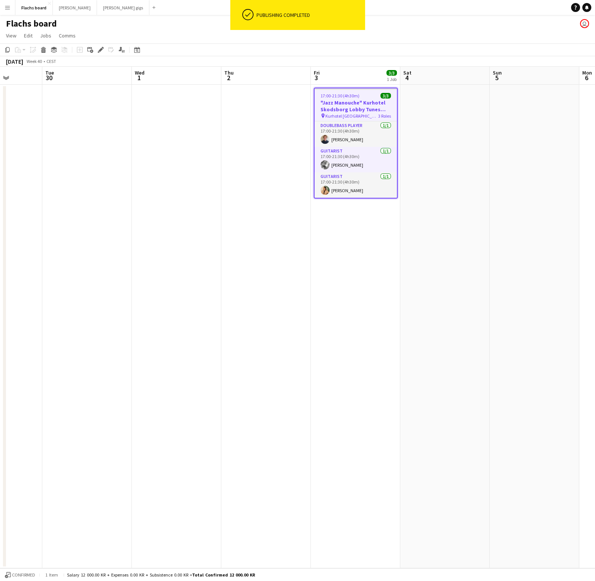
click at [508, 119] on app-date-cell at bounding box center [535, 327] width 90 height 484
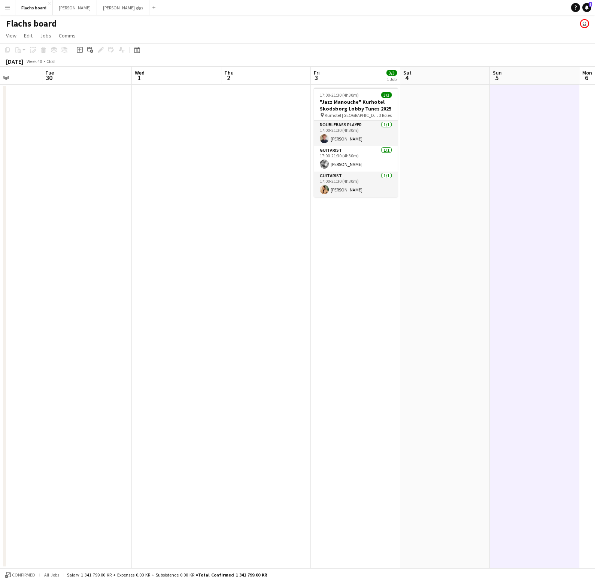
click at [9, 9] on app-icon "Menu" at bounding box center [7, 7] width 6 height 6
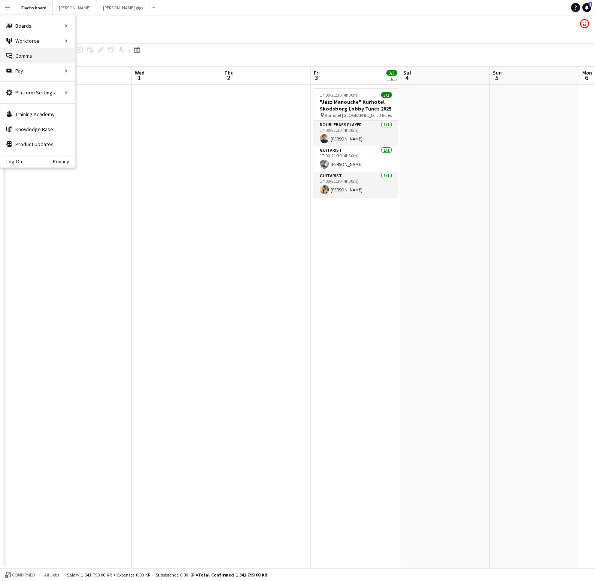
click at [28, 58] on link "Comms Comms" at bounding box center [37, 55] width 75 height 15
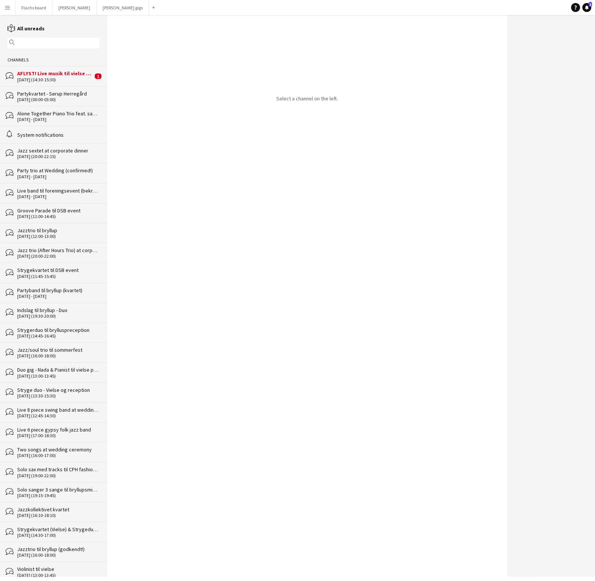
click at [36, 72] on div "AFLYST! Live musik til vielse (trio)" at bounding box center [55, 73] width 76 height 7
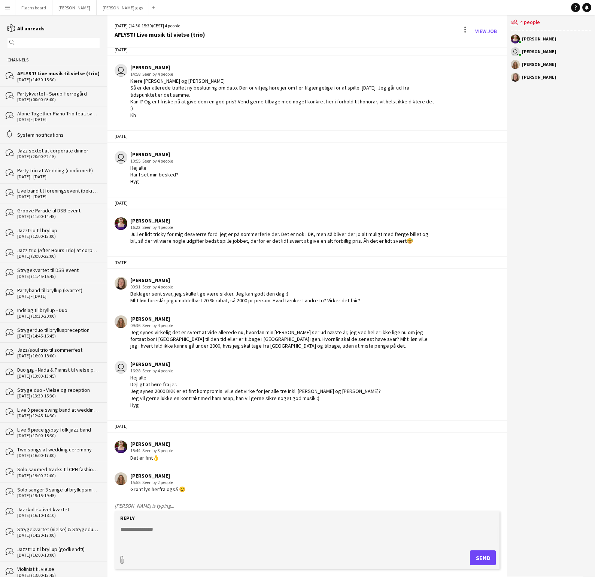
scroll to position [1321, 0]
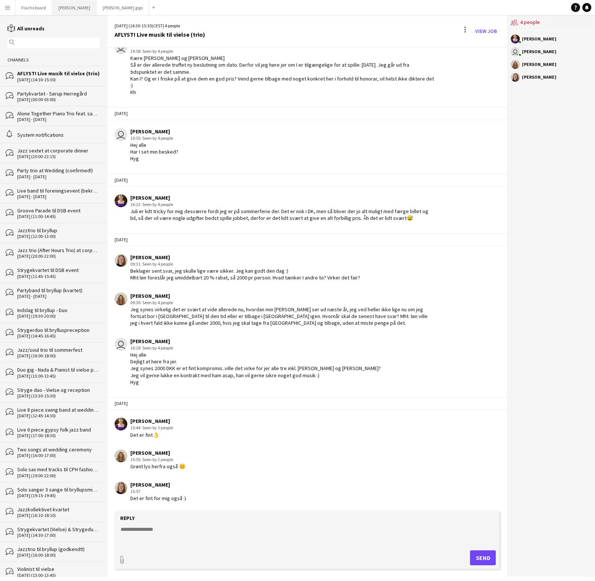
click at [60, 12] on button "Asger Gigs Close" at bounding box center [74, 7] width 44 height 15
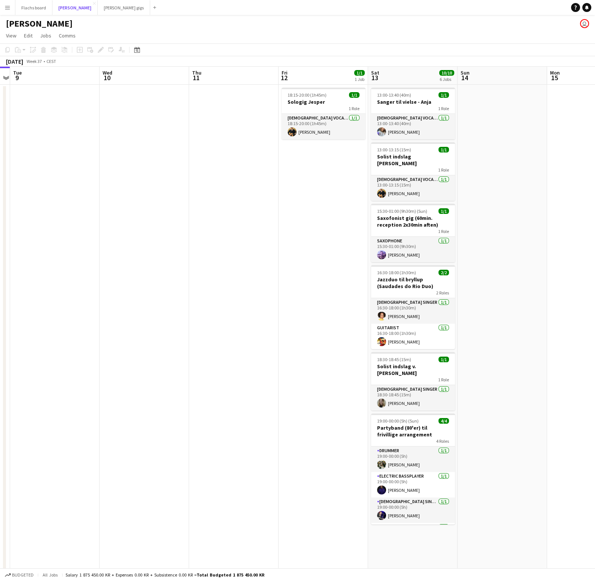
scroll to position [0, 267]
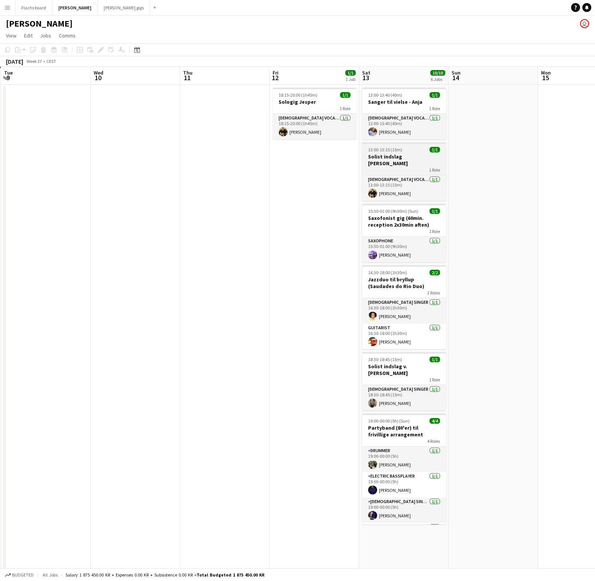
click at [396, 148] on span "13:00-13:15 (15m)" at bounding box center [385, 150] width 34 height 6
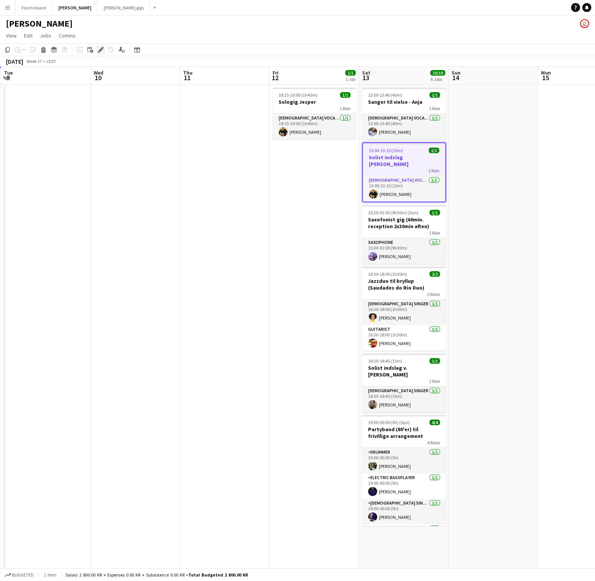
click at [103, 47] on icon at bounding box center [103, 48] width 2 height 2
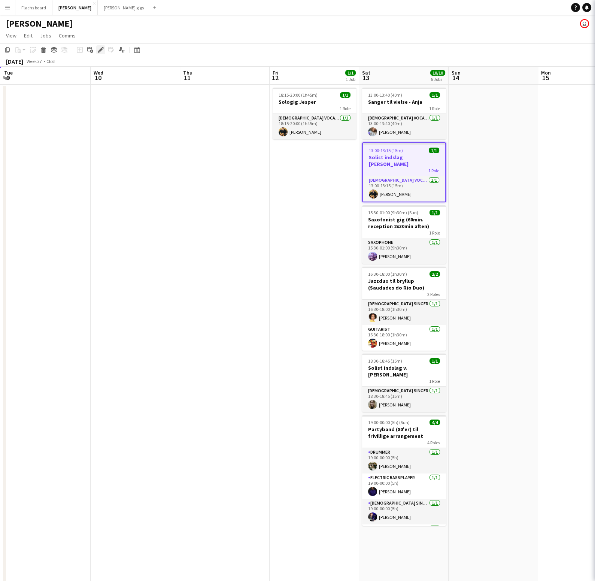
type input "**********"
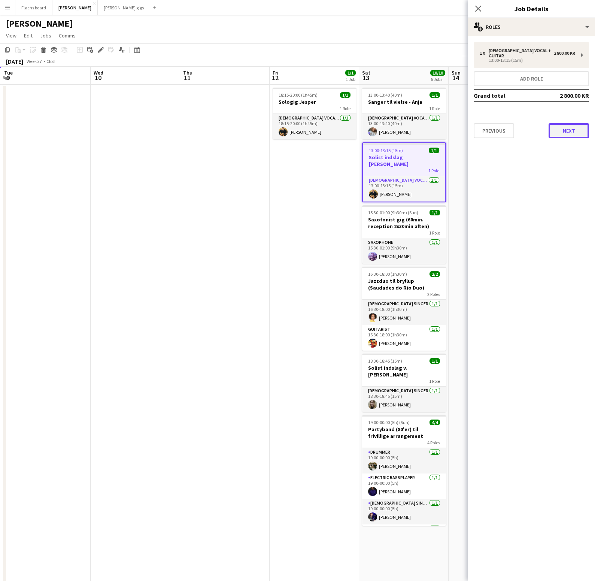
click at [573, 128] on button "Next" at bounding box center [569, 130] width 40 height 15
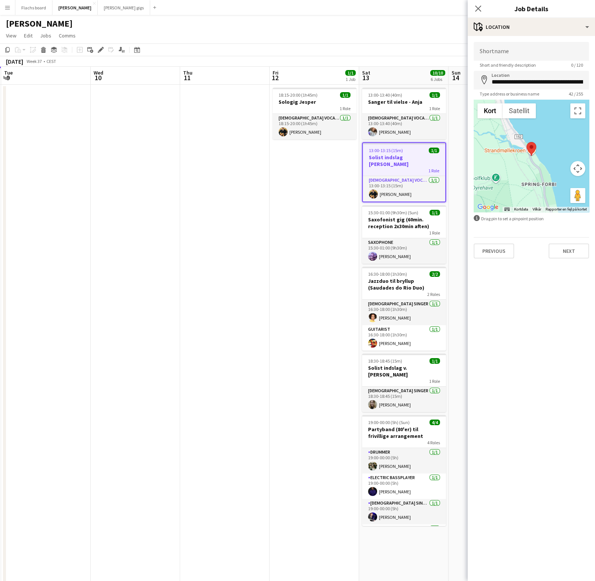
click at [571, 258] on div "**********" at bounding box center [531, 150] width 127 height 228
click at [570, 249] on button "Next" at bounding box center [569, 250] width 40 height 15
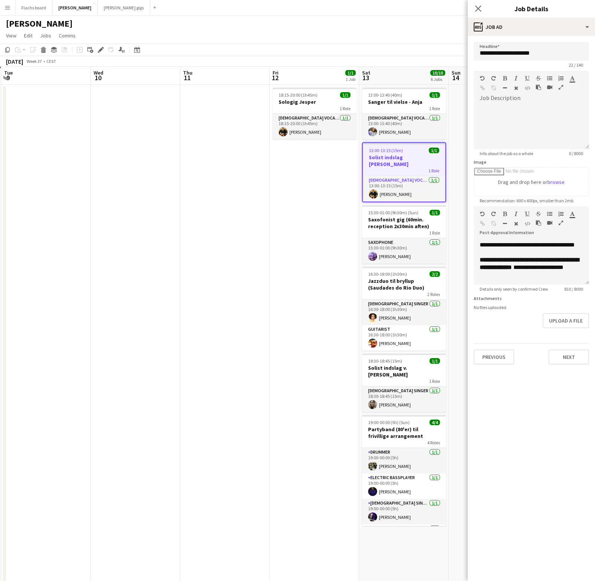
scroll to position [260, 0]
click at [528, 278] on div at bounding box center [531, 274] width 103 height 7
click at [370, 22] on div "Asger Gigs user" at bounding box center [297, 22] width 595 height 14
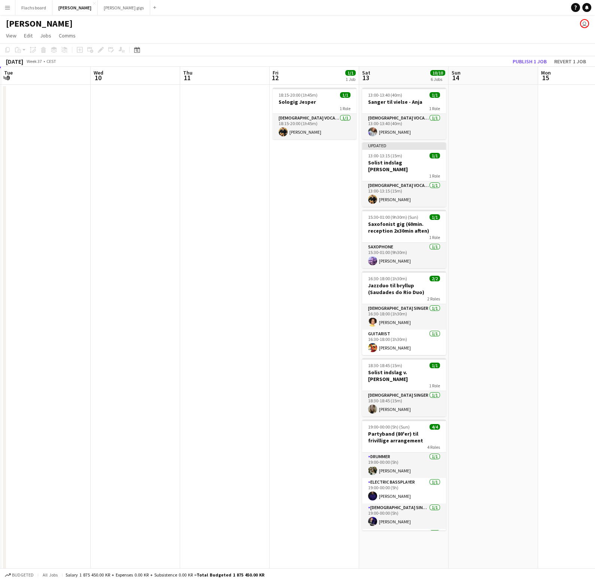
click at [295, 33] on app-page-menu "View Day view expanded Day view collapsed Month view Date picker Jump to today …" at bounding box center [297, 36] width 595 height 14
click at [27, 8] on button "Flachs board Close" at bounding box center [33, 7] width 37 height 15
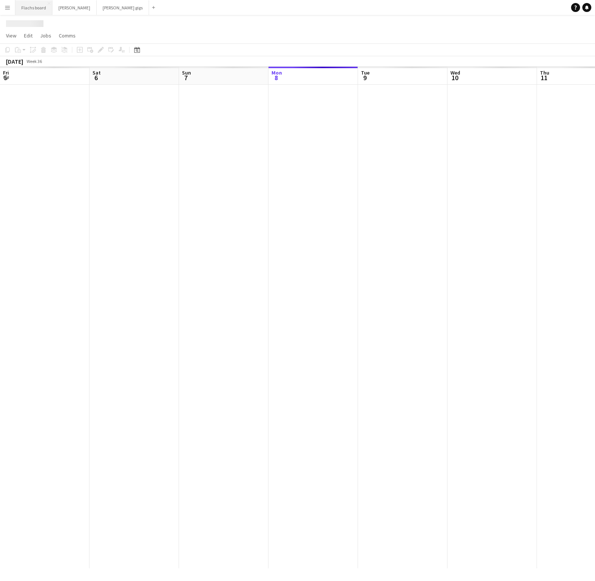
scroll to position [0, 179]
